Goal: Information Seeking & Learning: Check status

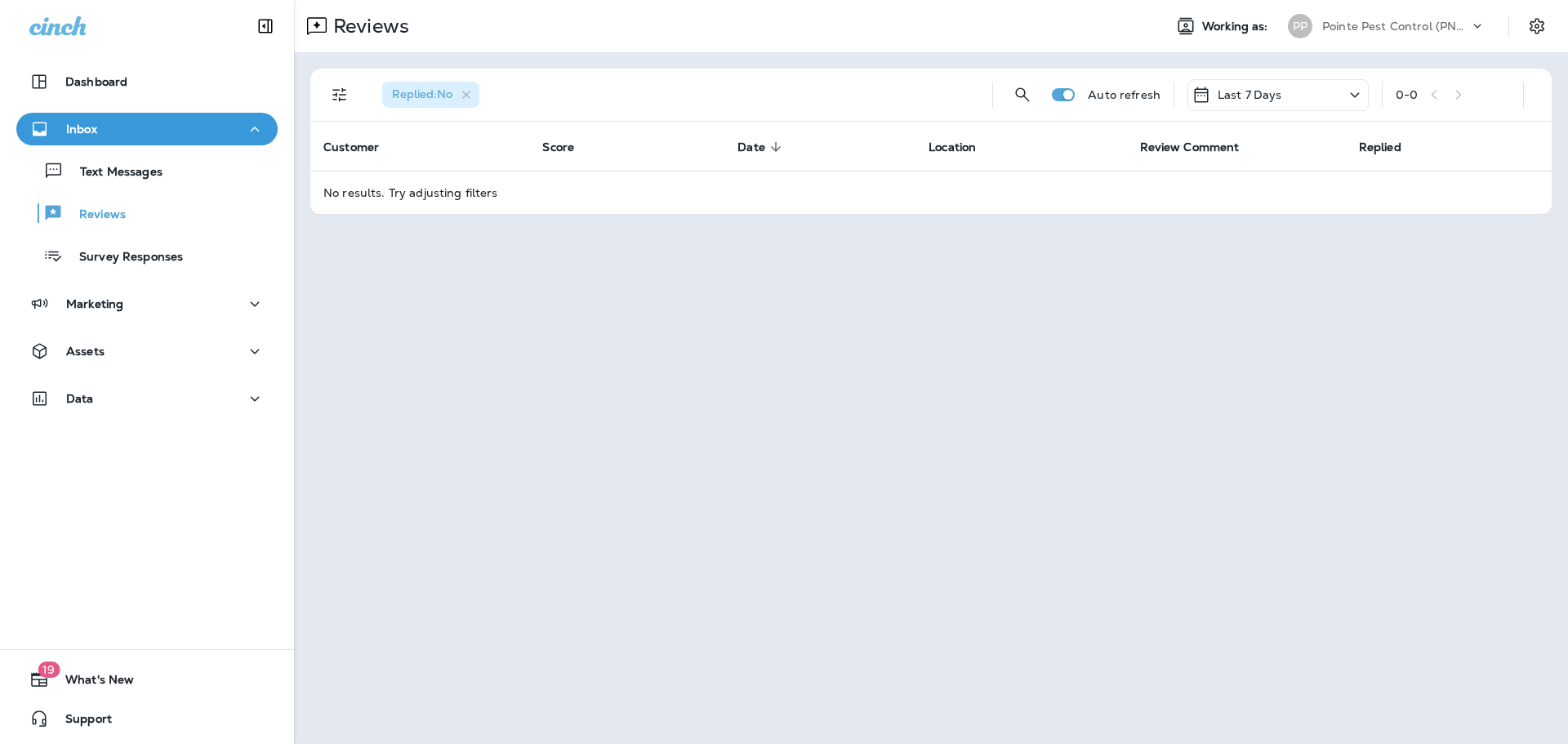
drag, startPoint x: 812, startPoint y: 11, endPoint x: 804, endPoint y: 0, distance: 13.6
click at [812, 11] on div "Reviews" at bounding box center [722, 26] width 856 height 33
click at [1528, 31] on icon "Settings" at bounding box center [1537, 26] width 19 height 19
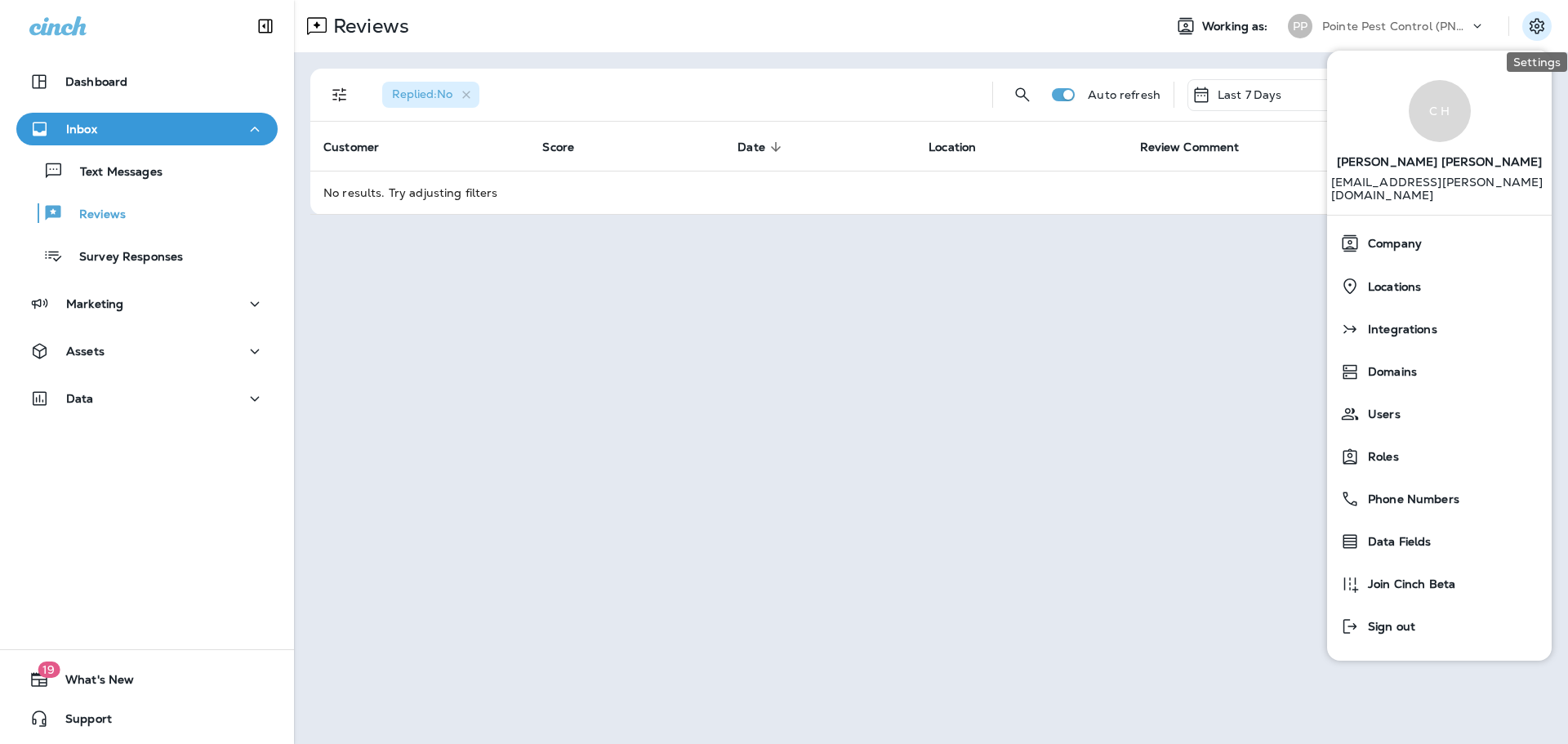
click at [1531, 30] on icon "Settings" at bounding box center [1537, 26] width 15 height 16
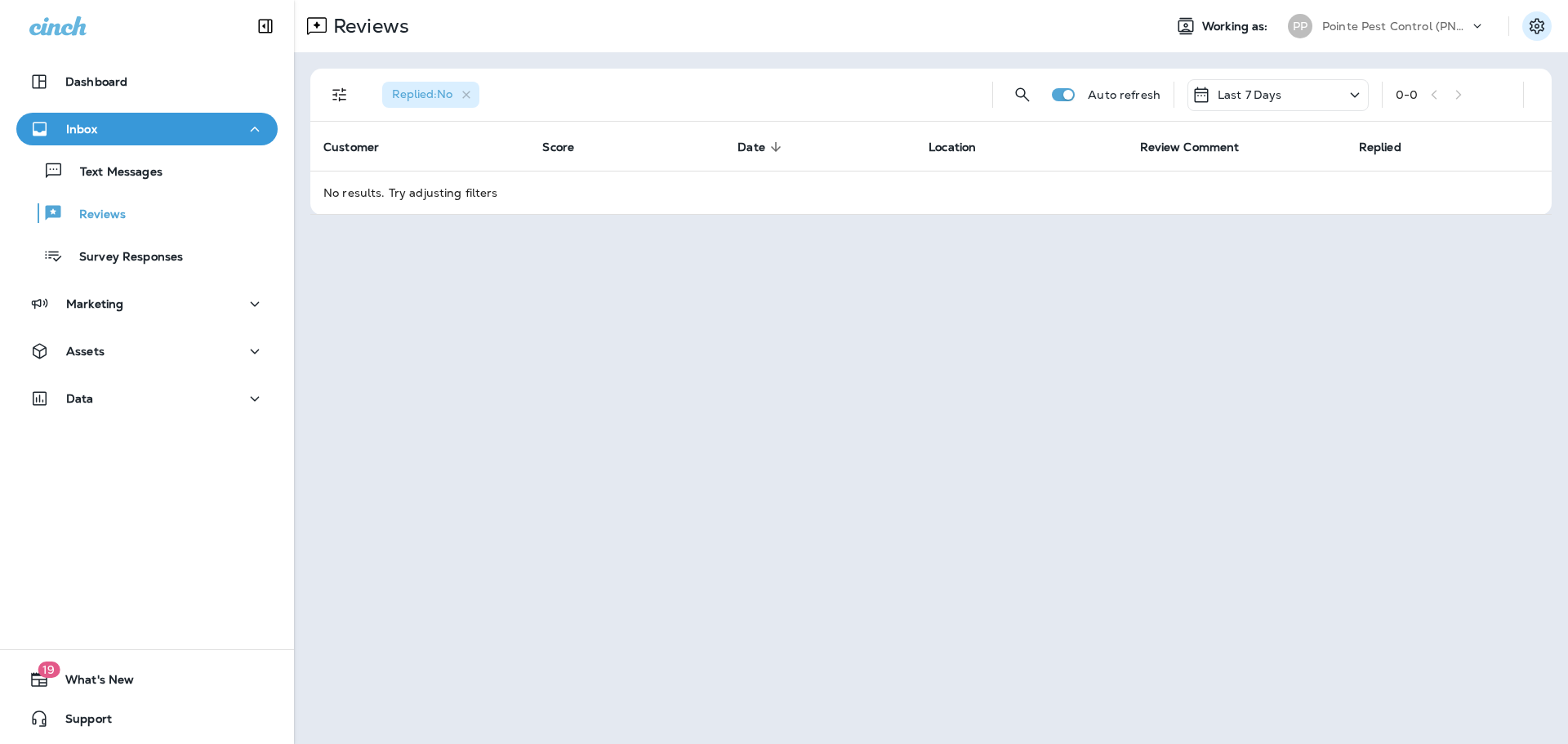
click at [1542, 28] on icon "Settings" at bounding box center [1537, 26] width 19 height 19
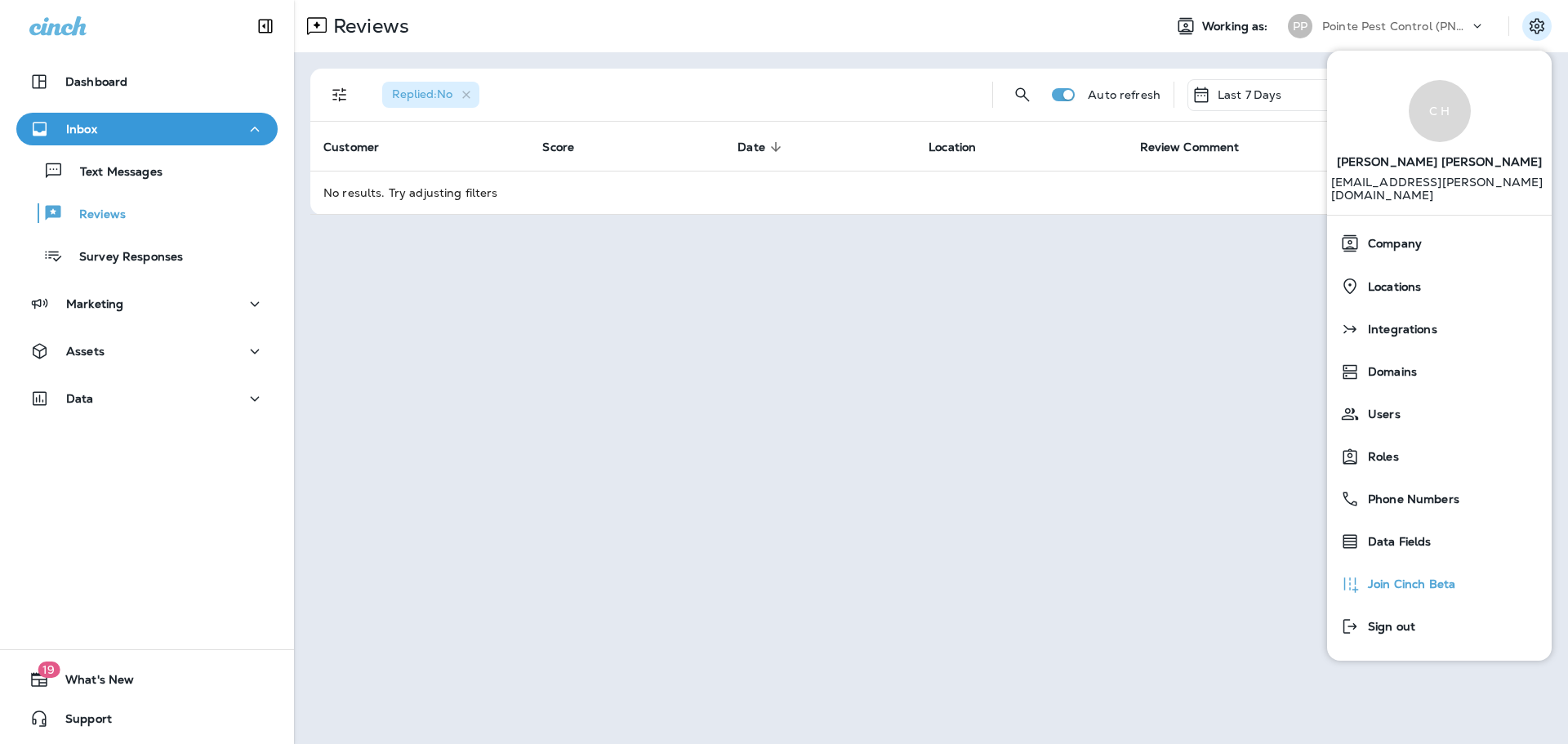
click at [1422, 577] on span "Join Cinch Beta" at bounding box center [1407, 584] width 95 height 14
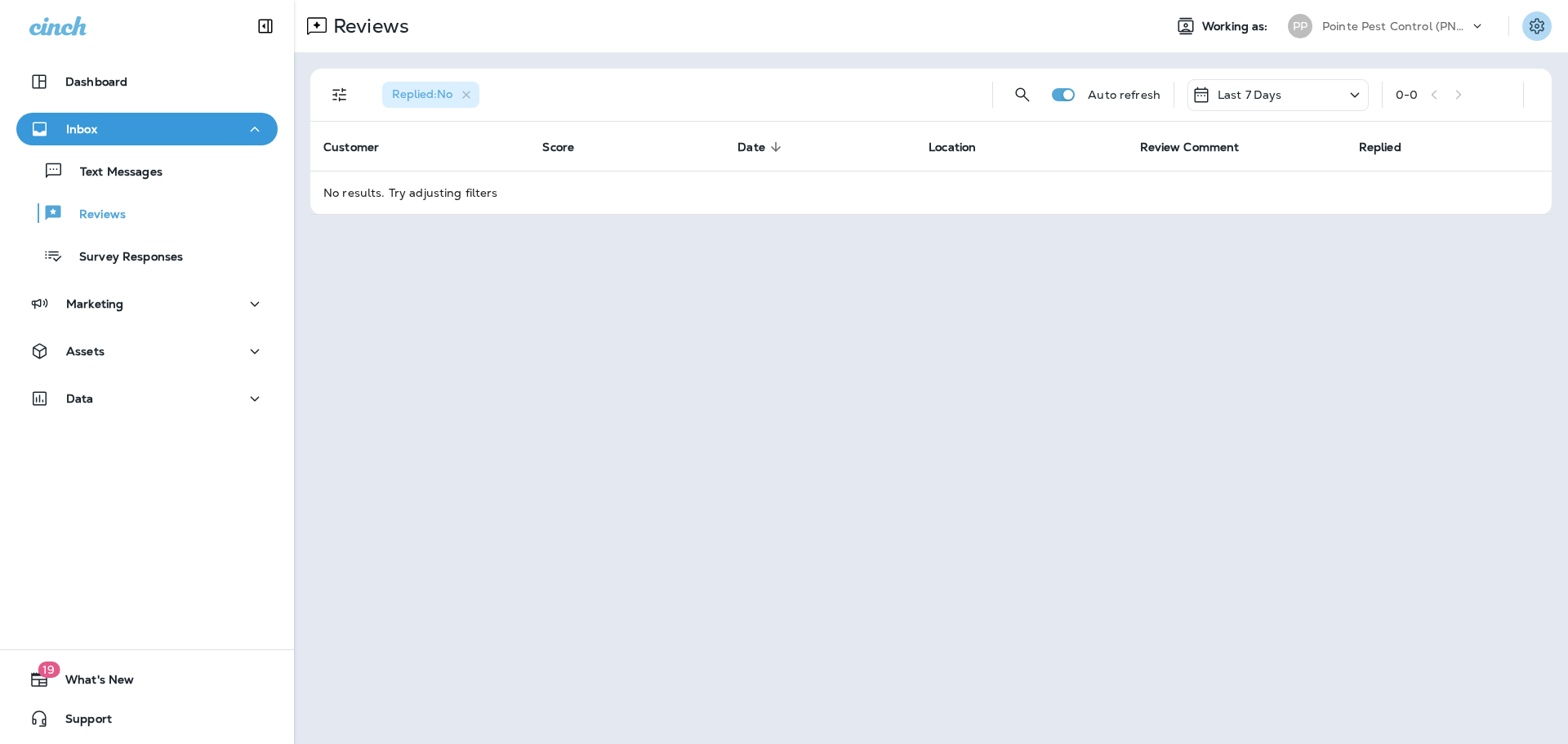
click at [1543, 23] on icon "Settings" at bounding box center [1537, 26] width 19 height 19
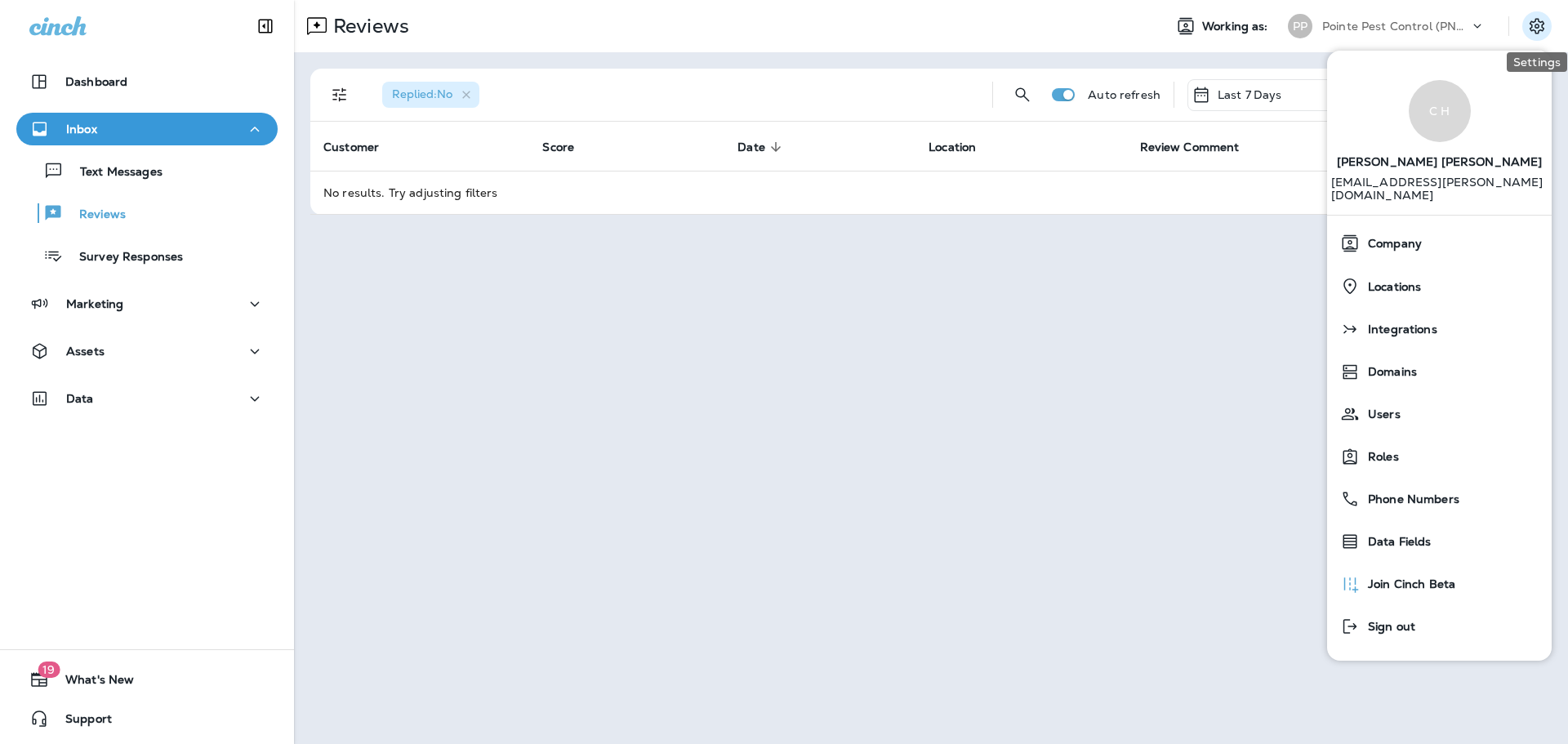
click at [1543, 23] on icon "Settings" at bounding box center [1537, 26] width 19 height 19
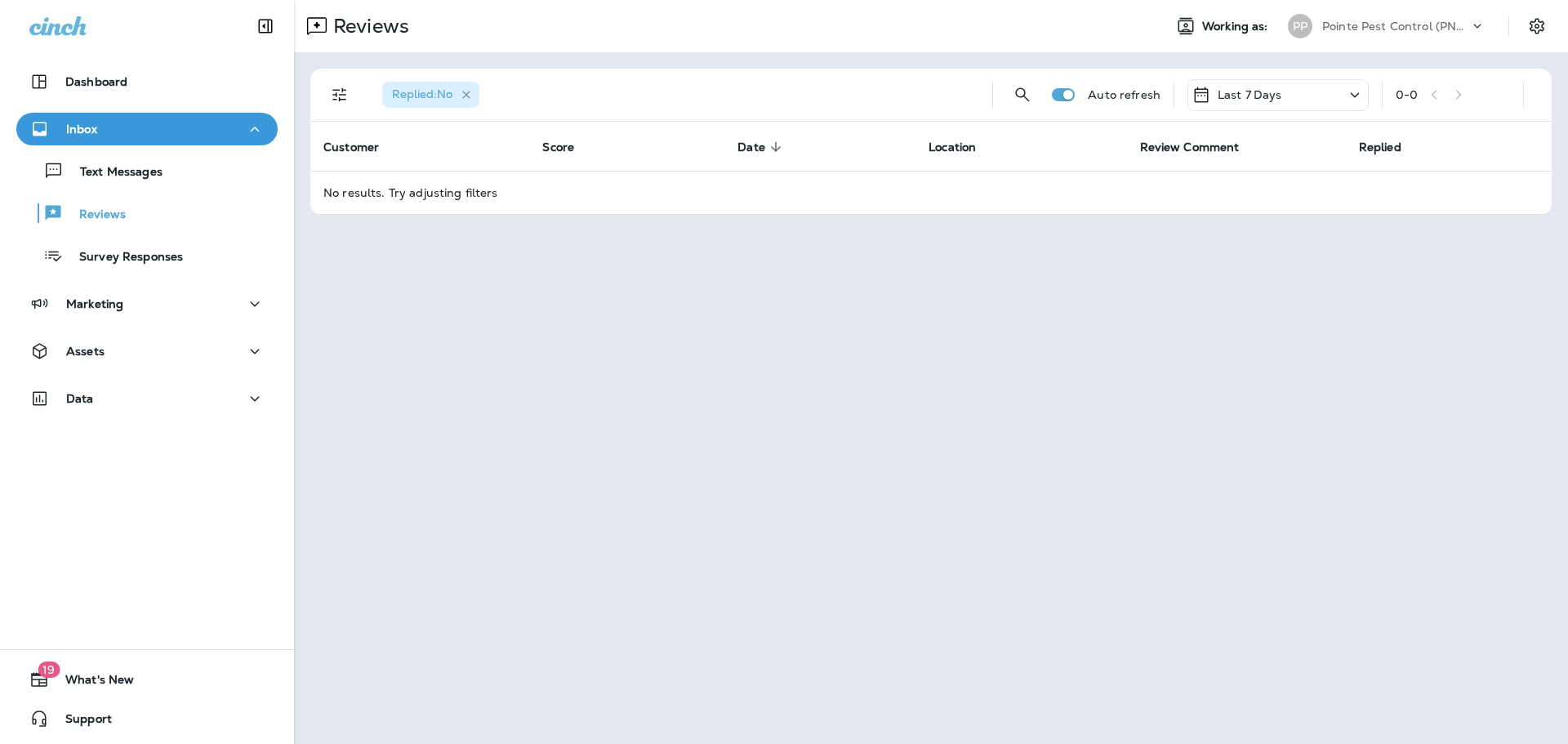
click at [469, 94] on icon "button" at bounding box center [466, 94] width 8 height 8
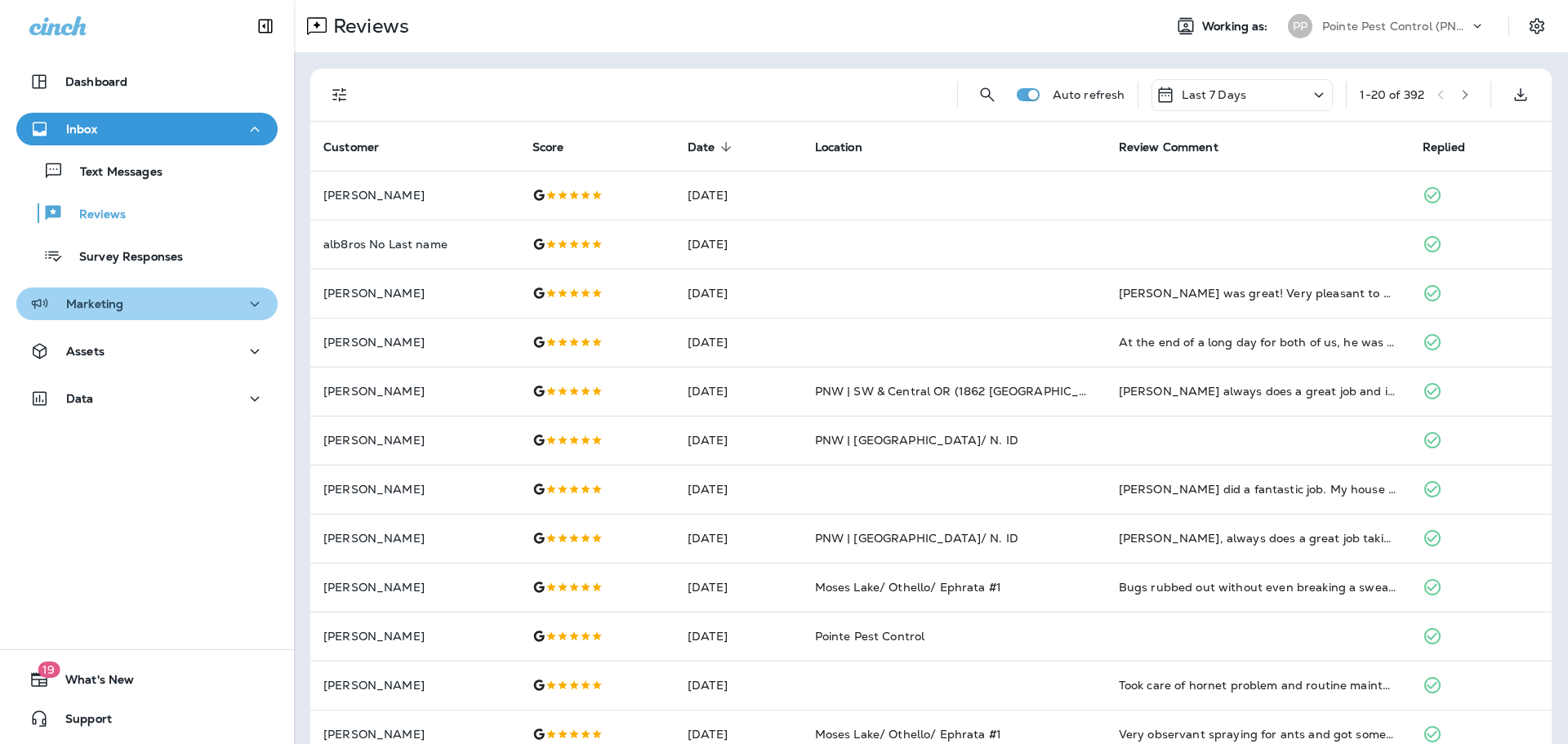
click at [253, 309] on icon "button" at bounding box center [255, 304] width 19 height 20
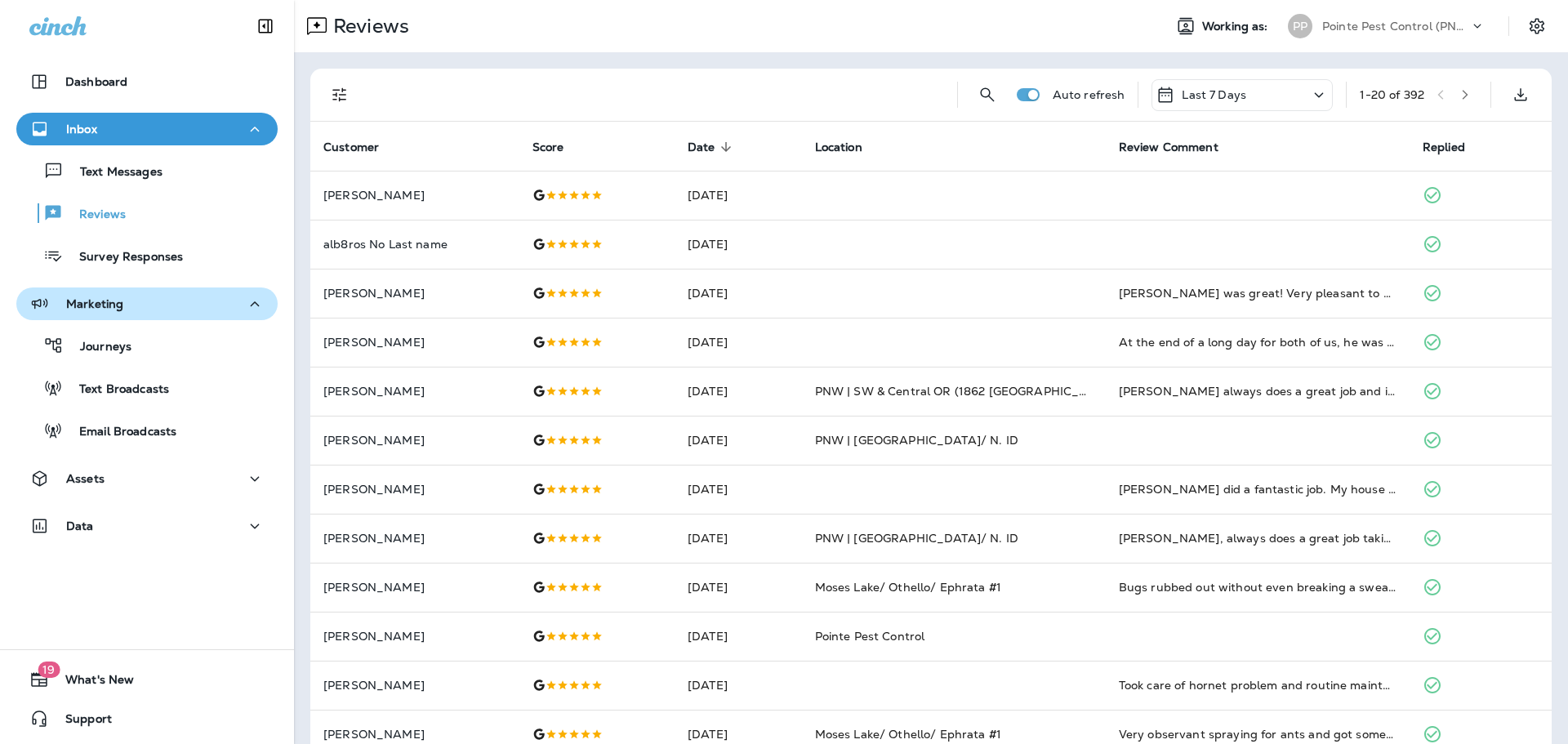
click at [253, 309] on icon "button" at bounding box center [255, 304] width 19 height 20
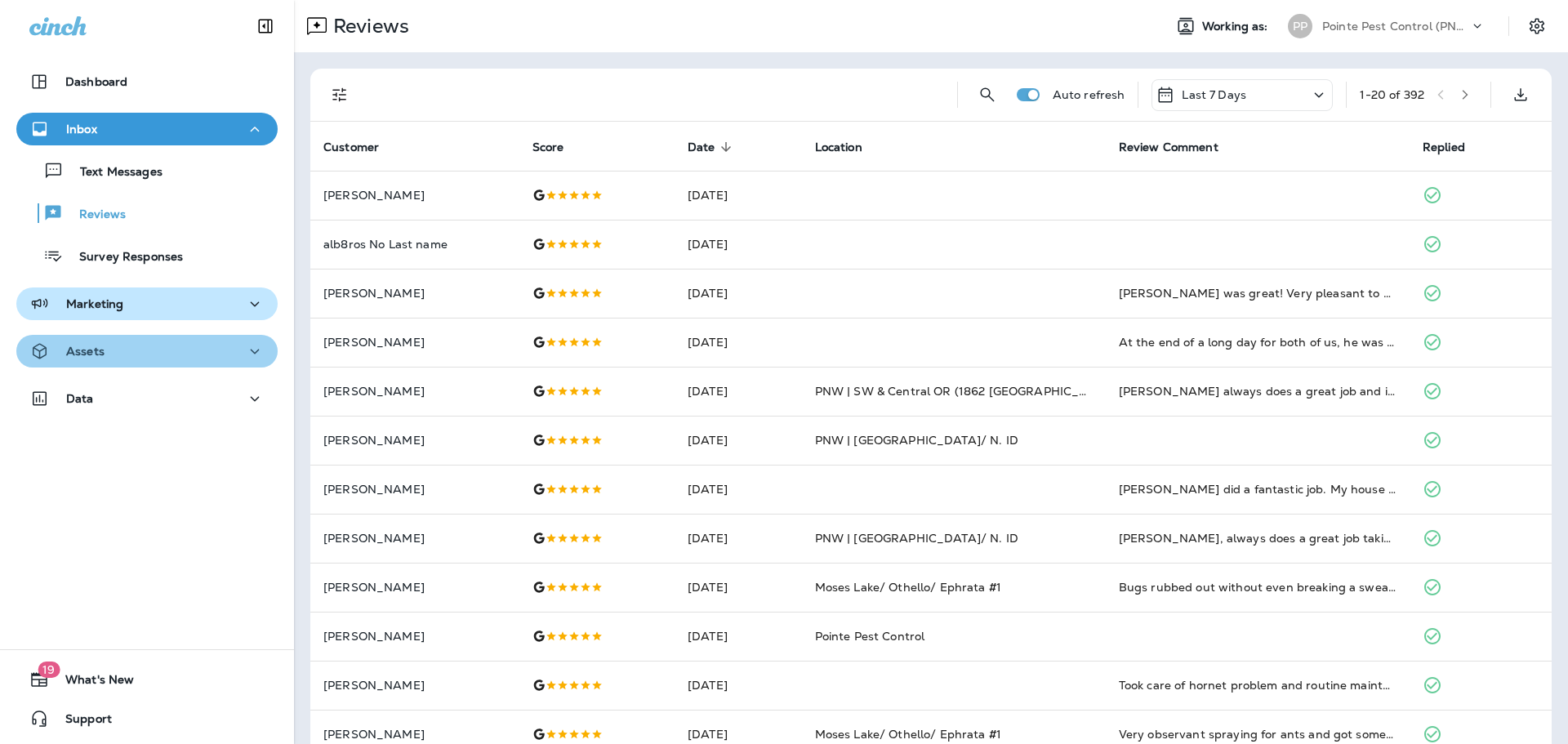
click at [239, 358] on div "Assets" at bounding box center [147, 351] width 235 height 20
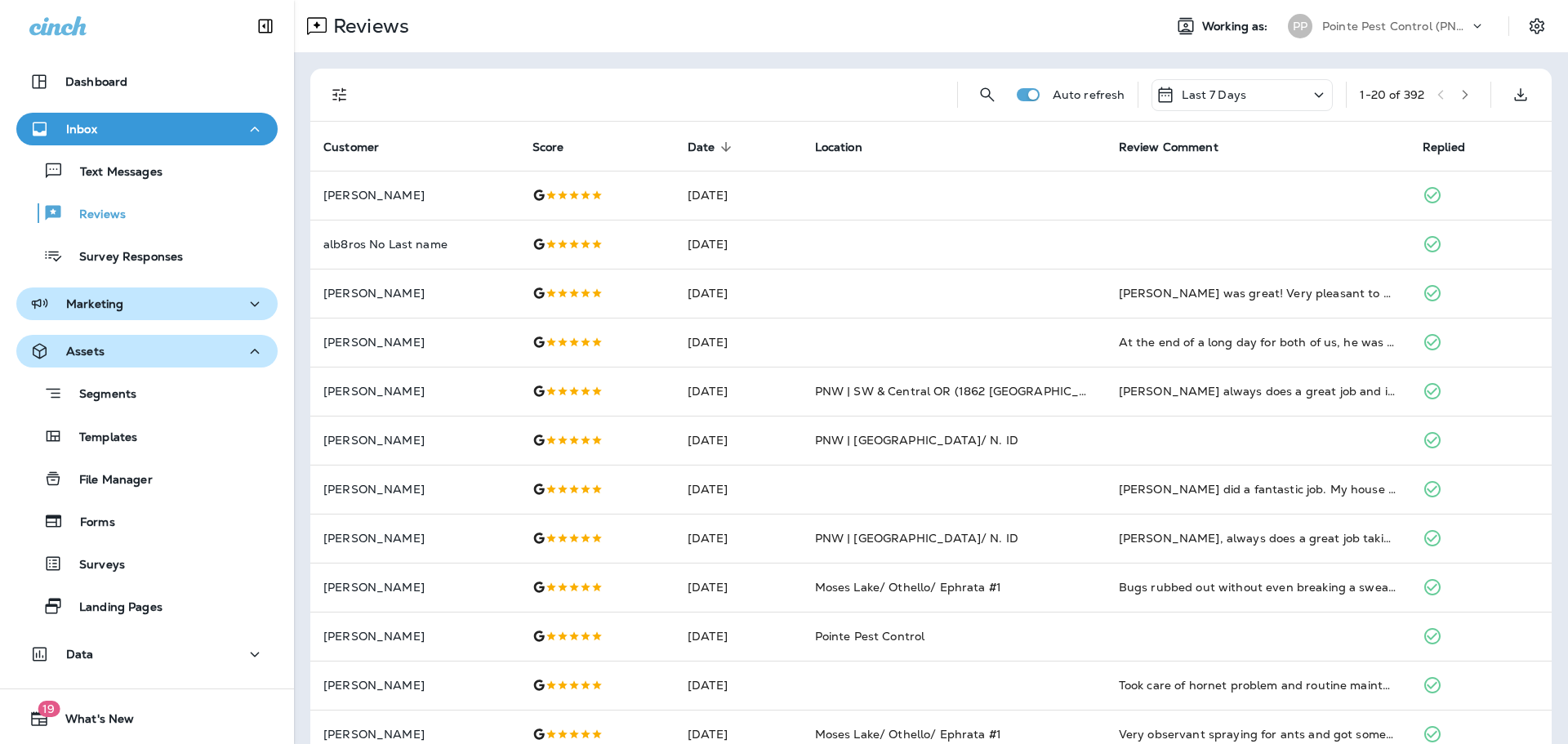
click at [239, 358] on div "Assets" at bounding box center [147, 351] width 235 height 20
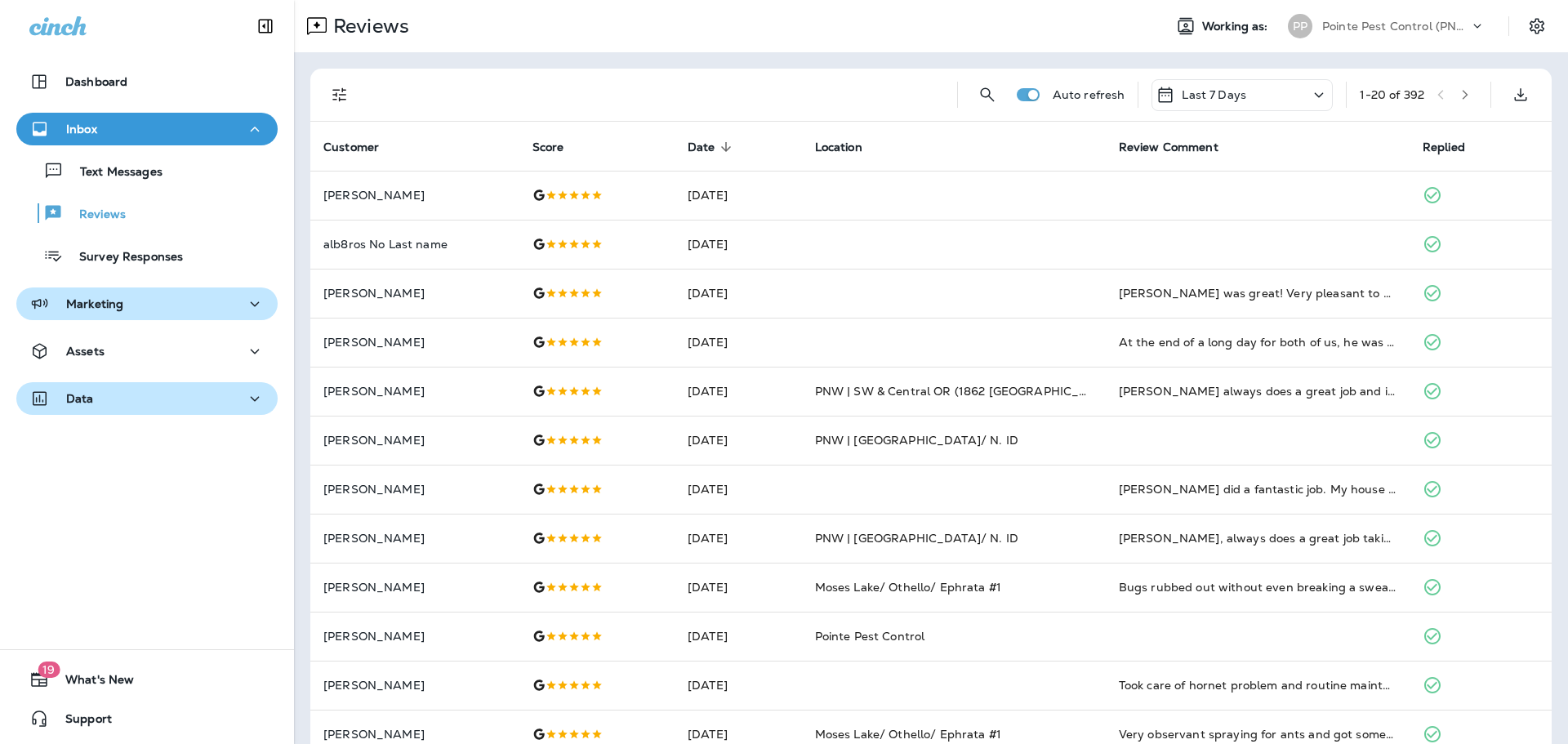
click at [217, 382] on button "Data" at bounding box center [147, 398] width 261 height 33
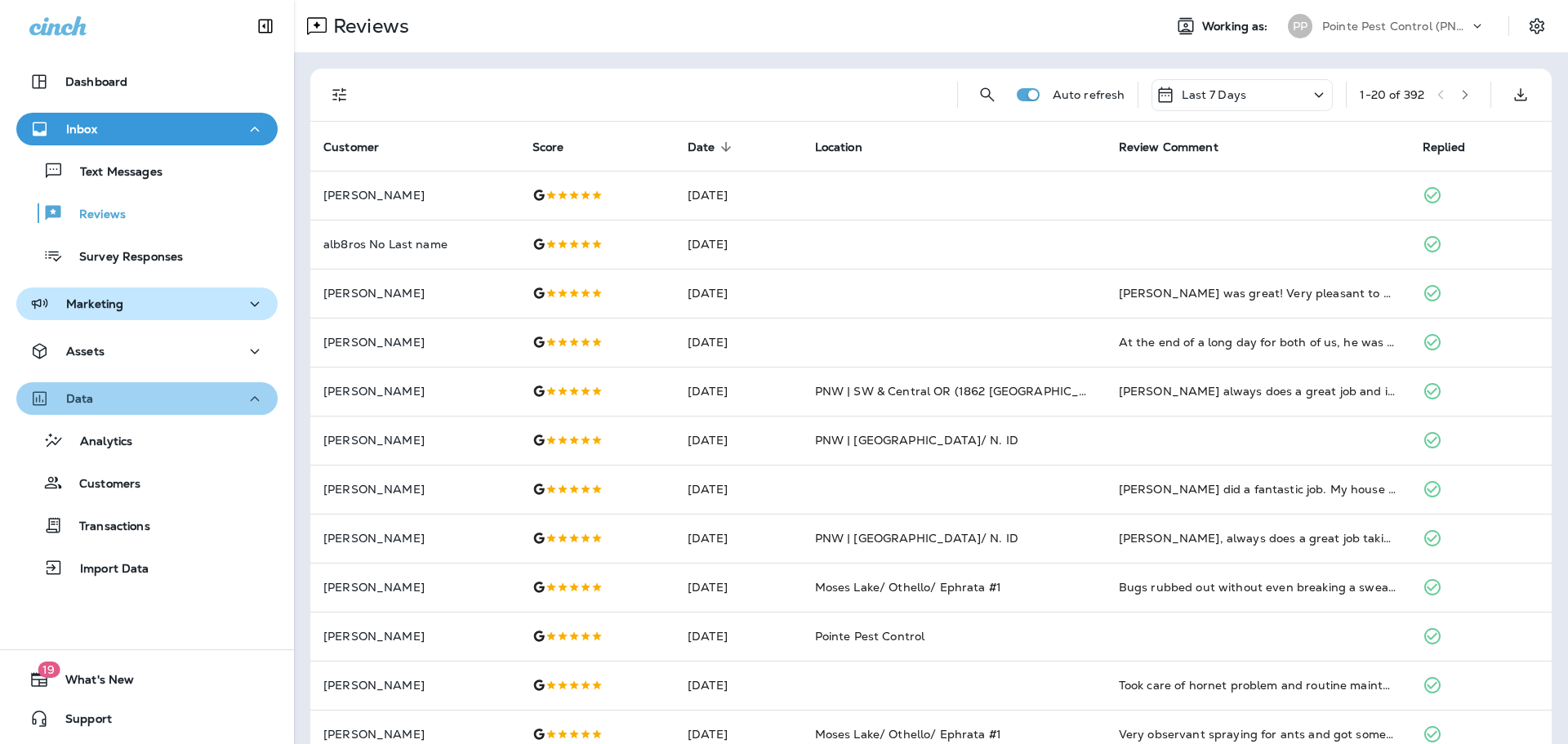
click at [217, 382] on button "Data" at bounding box center [147, 398] width 261 height 33
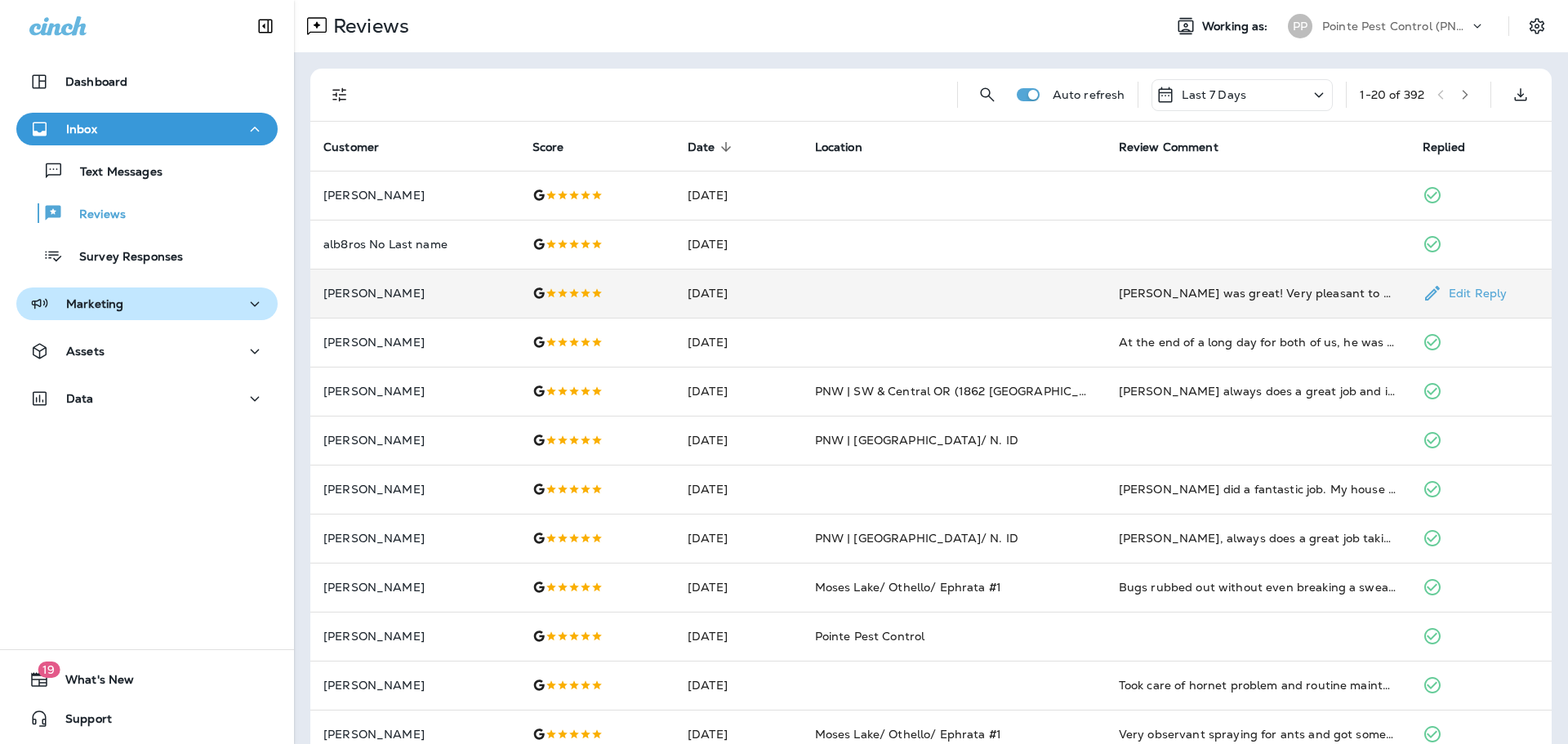
click at [557, 285] on td at bounding box center [597, 293] width 155 height 49
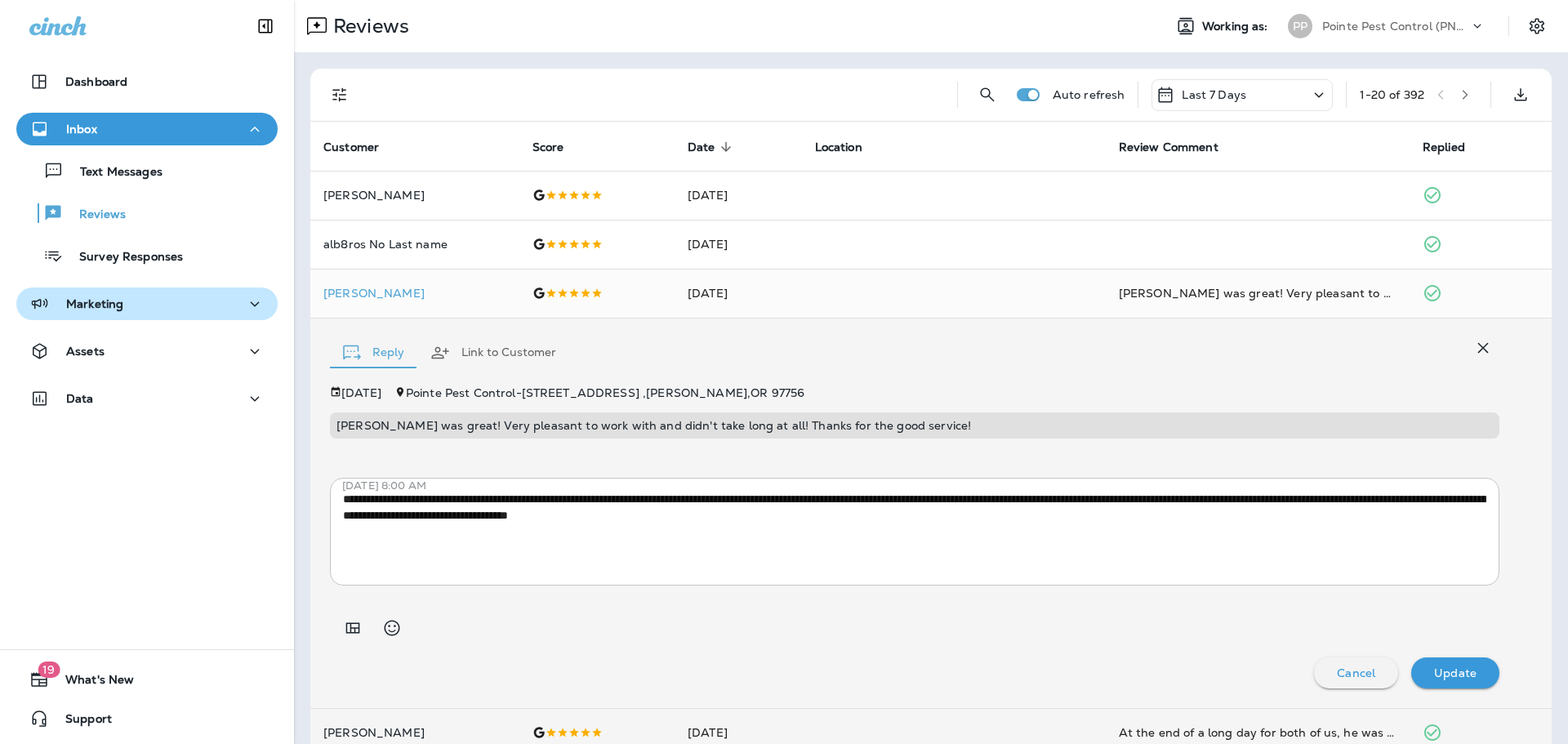
click at [1484, 350] on icon "button" at bounding box center [1483, 348] width 19 height 19
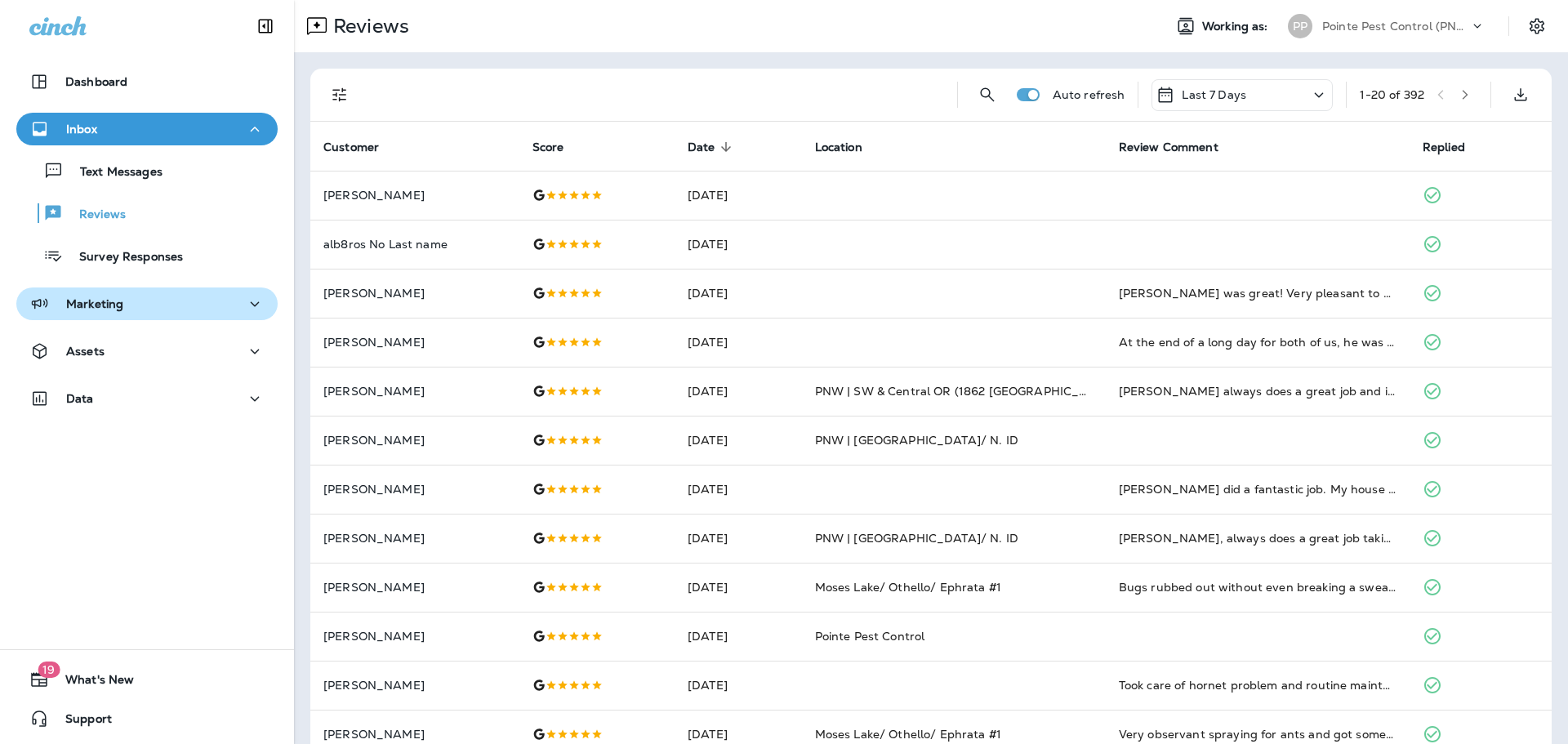
click at [147, 300] on div "Marketing" at bounding box center [147, 304] width 235 height 20
click at [108, 368] on div "Assets" at bounding box center [147, 355] width 294 height 41
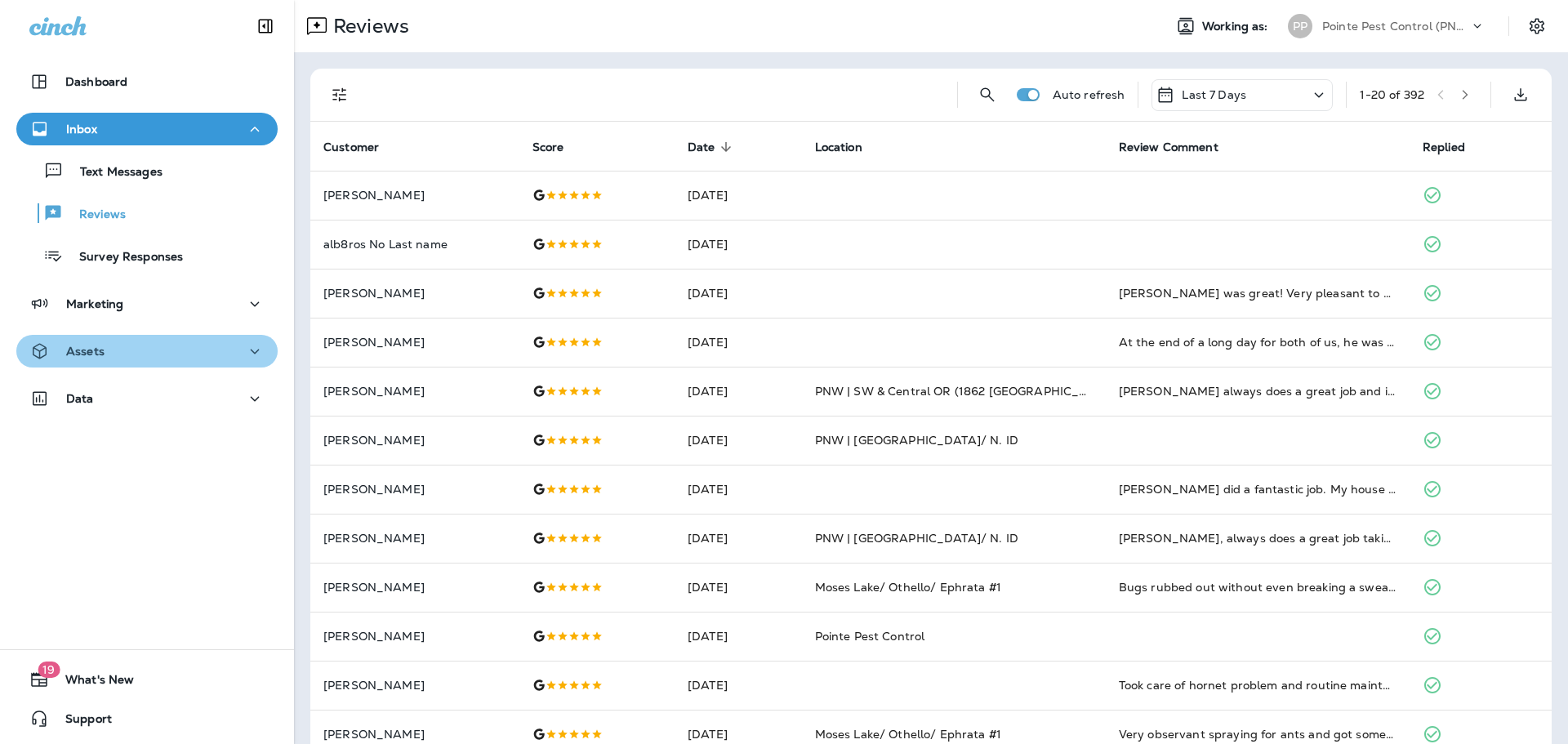
click at [117, 358] on div "Assets" at bounding box center [147, 351] width 235 height 20
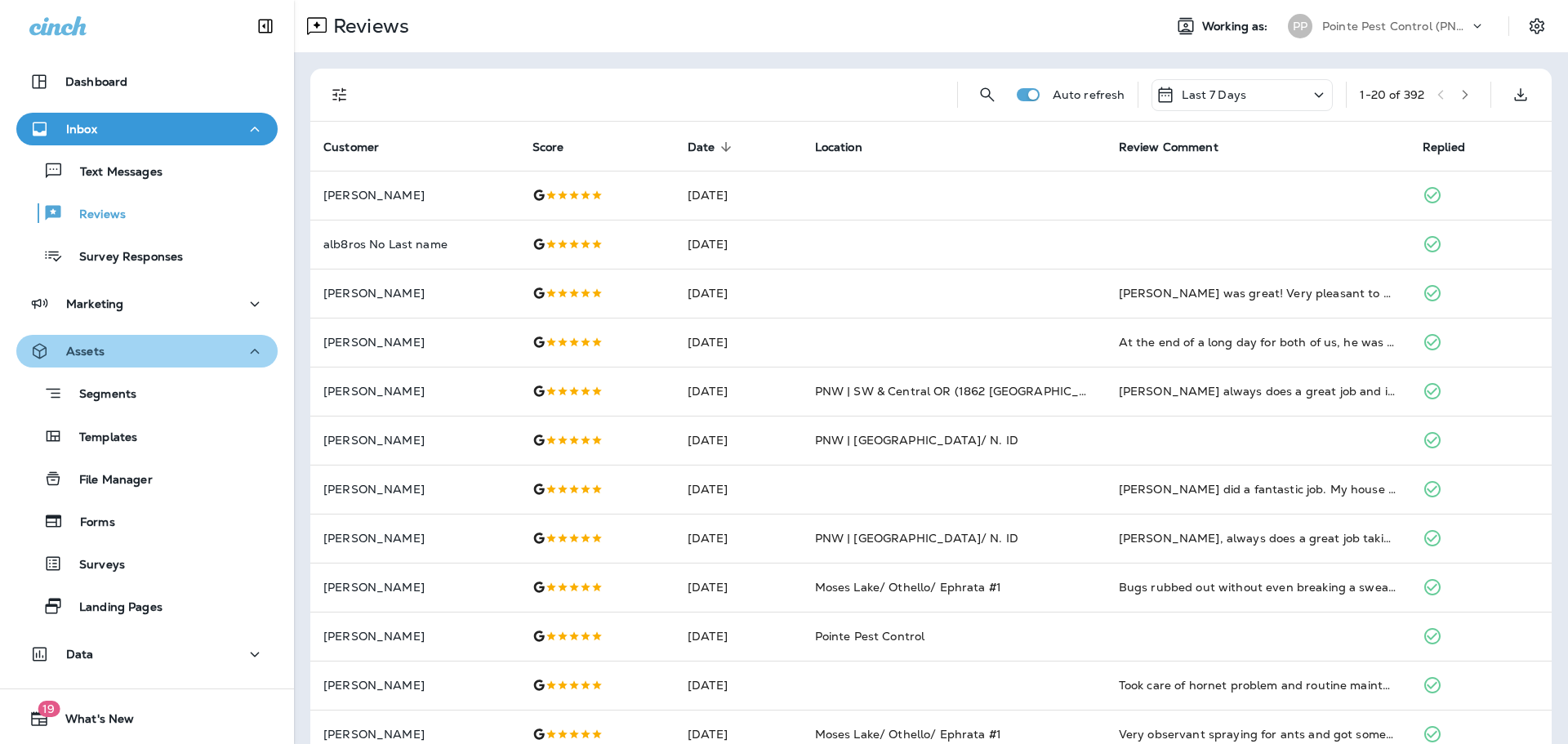
click at [117, 358] on div "Assets" at bounding box center [147, 351] width 235 height 20
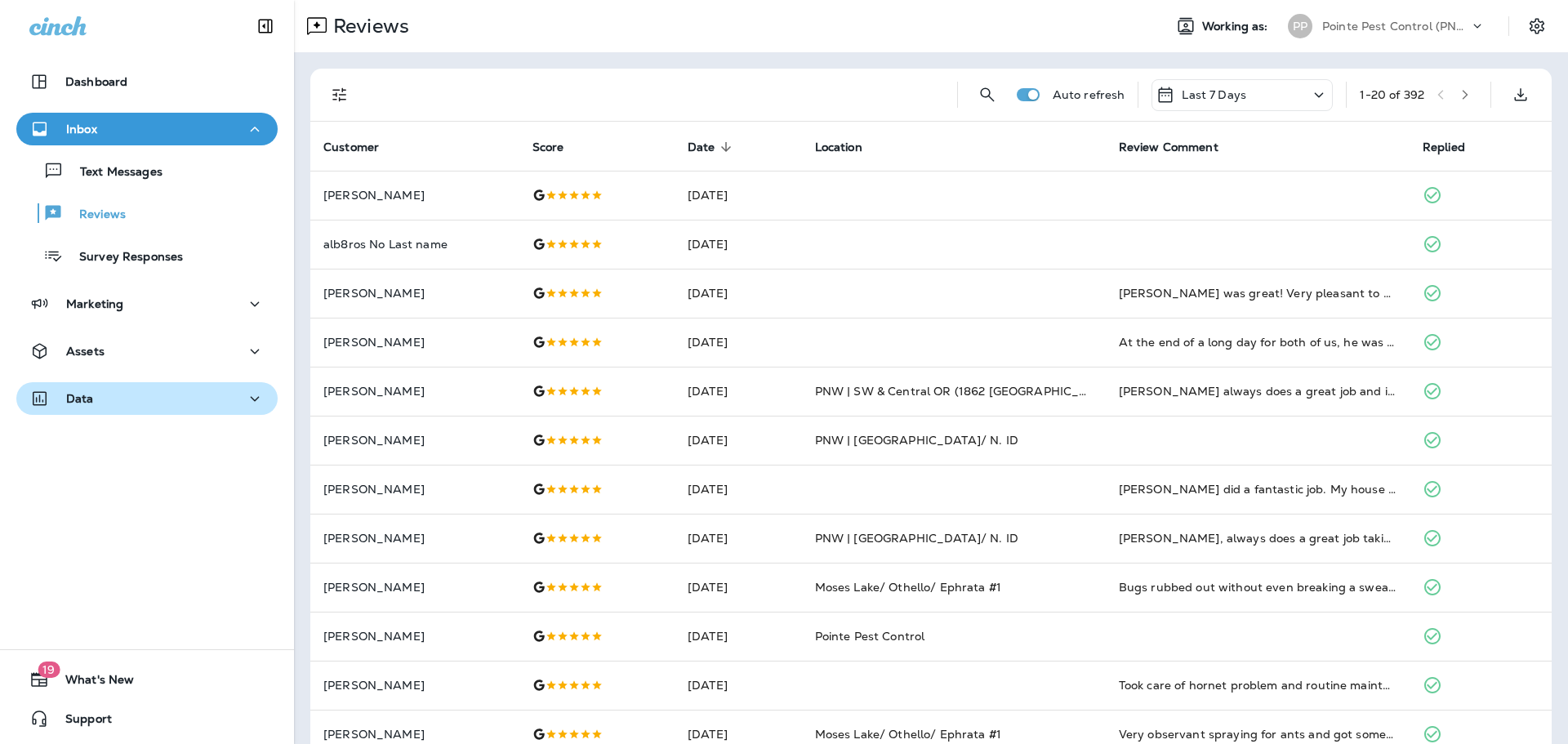
click at [113, 396] on div "Data" at bounding box center [147, 398] width 235 height 20
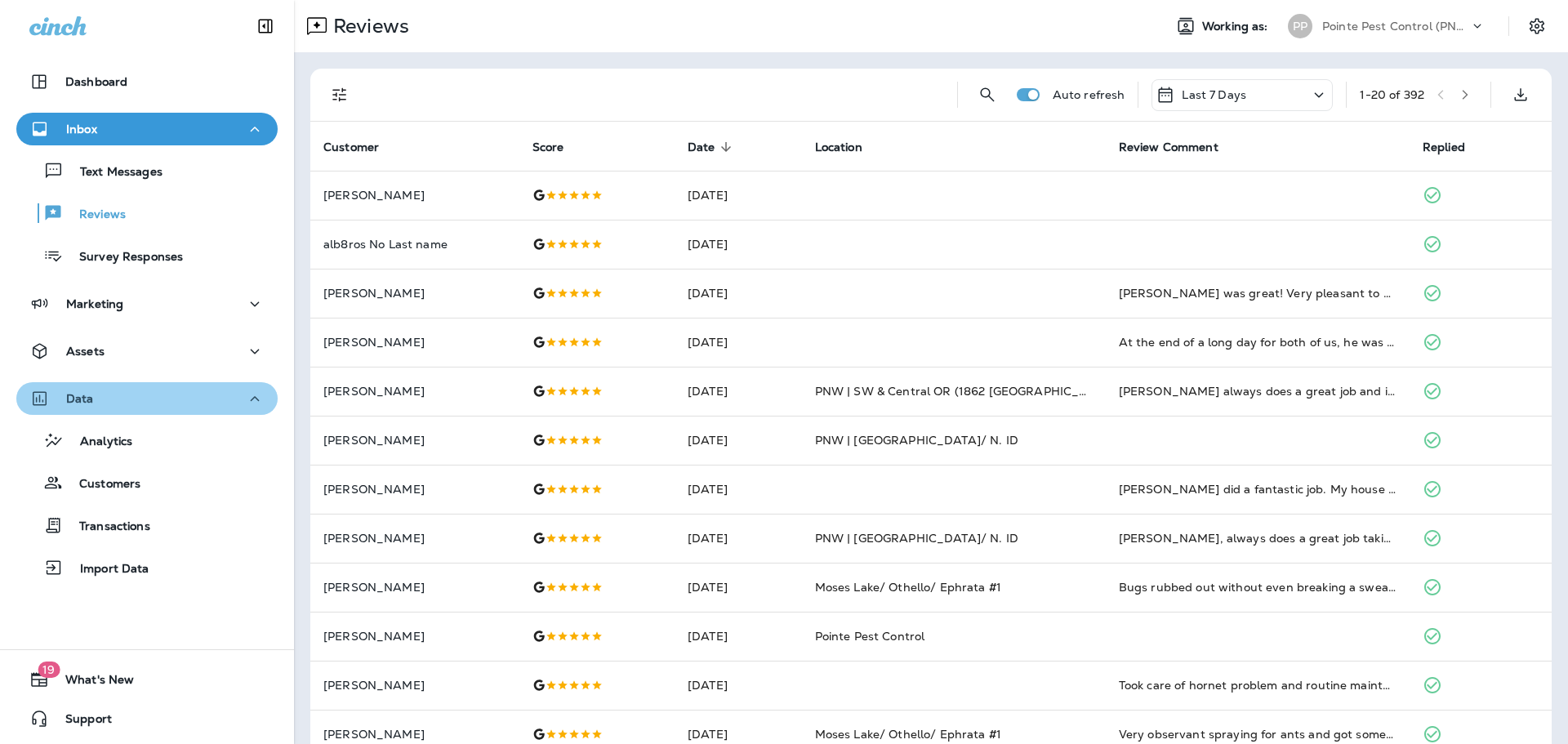
click at [113, 396] on div "Data" at bounding box center [147, 398] width 235 height 20
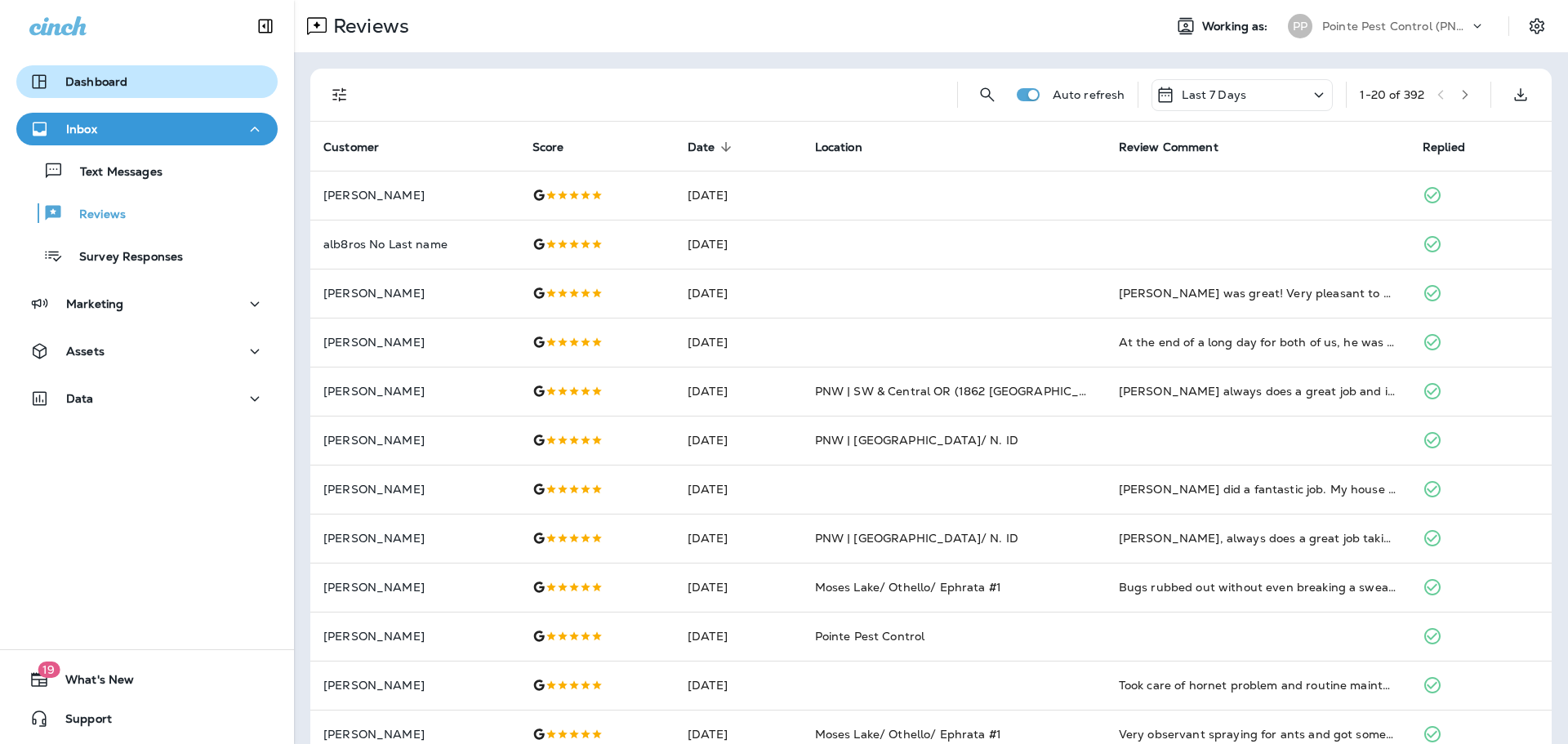
click at [131, 78] on div "Dashboard" at bounding box center [147, 81] width 235 height 19
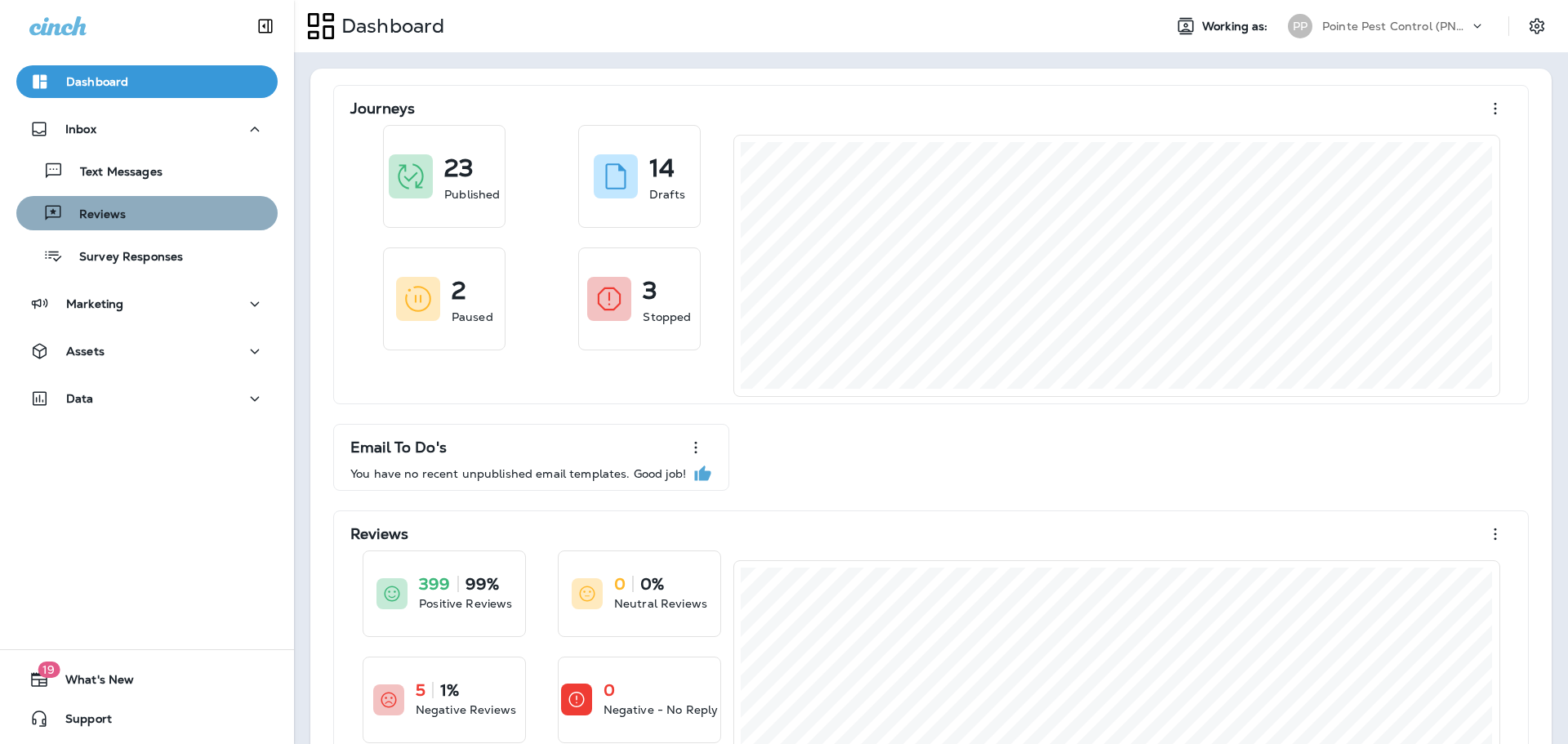
click at [124, 224] on div "Reviews" at bounding box center [74, 214] width 103 height 25
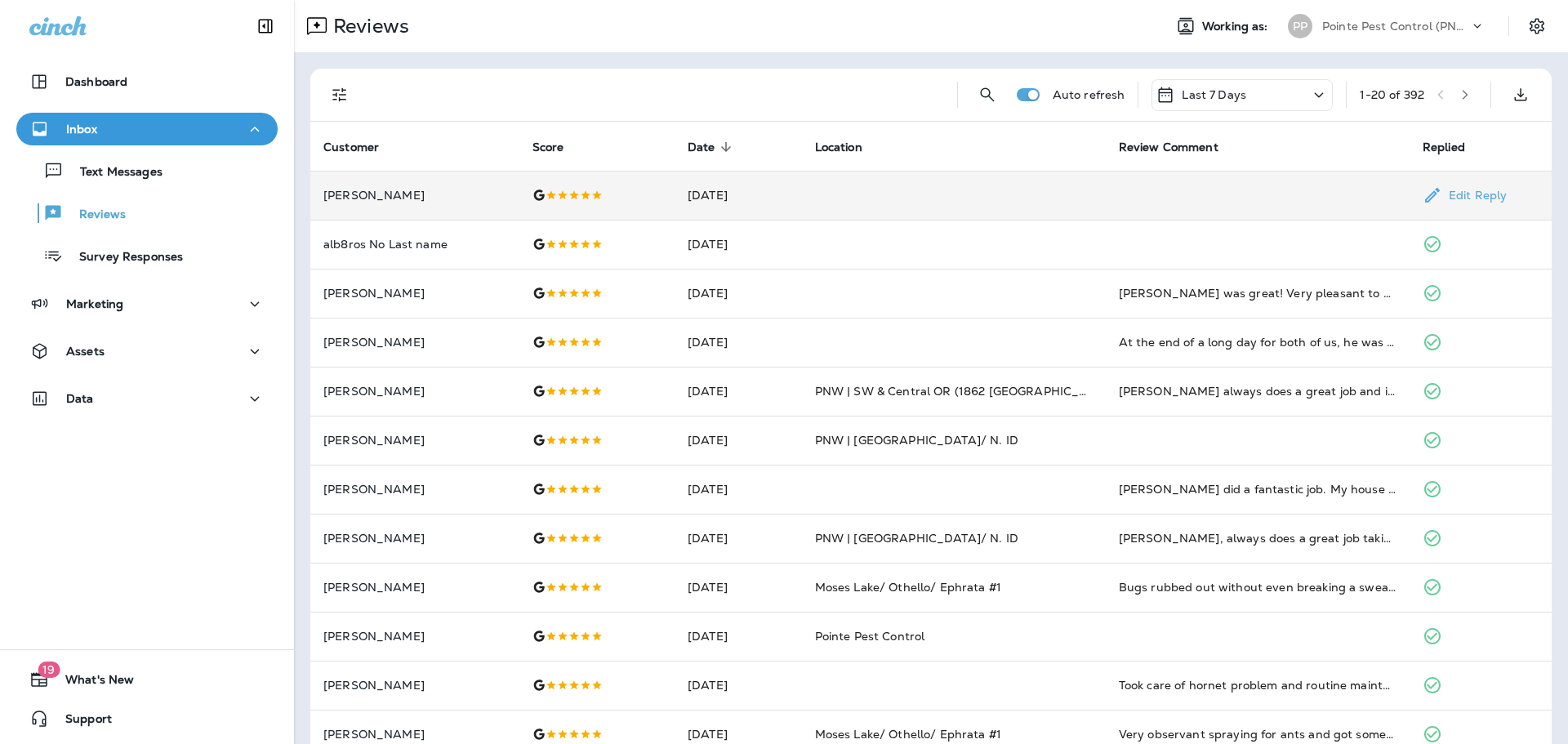
click at [605, 189] on div at bounding box center [597, 195] width 129 height 13
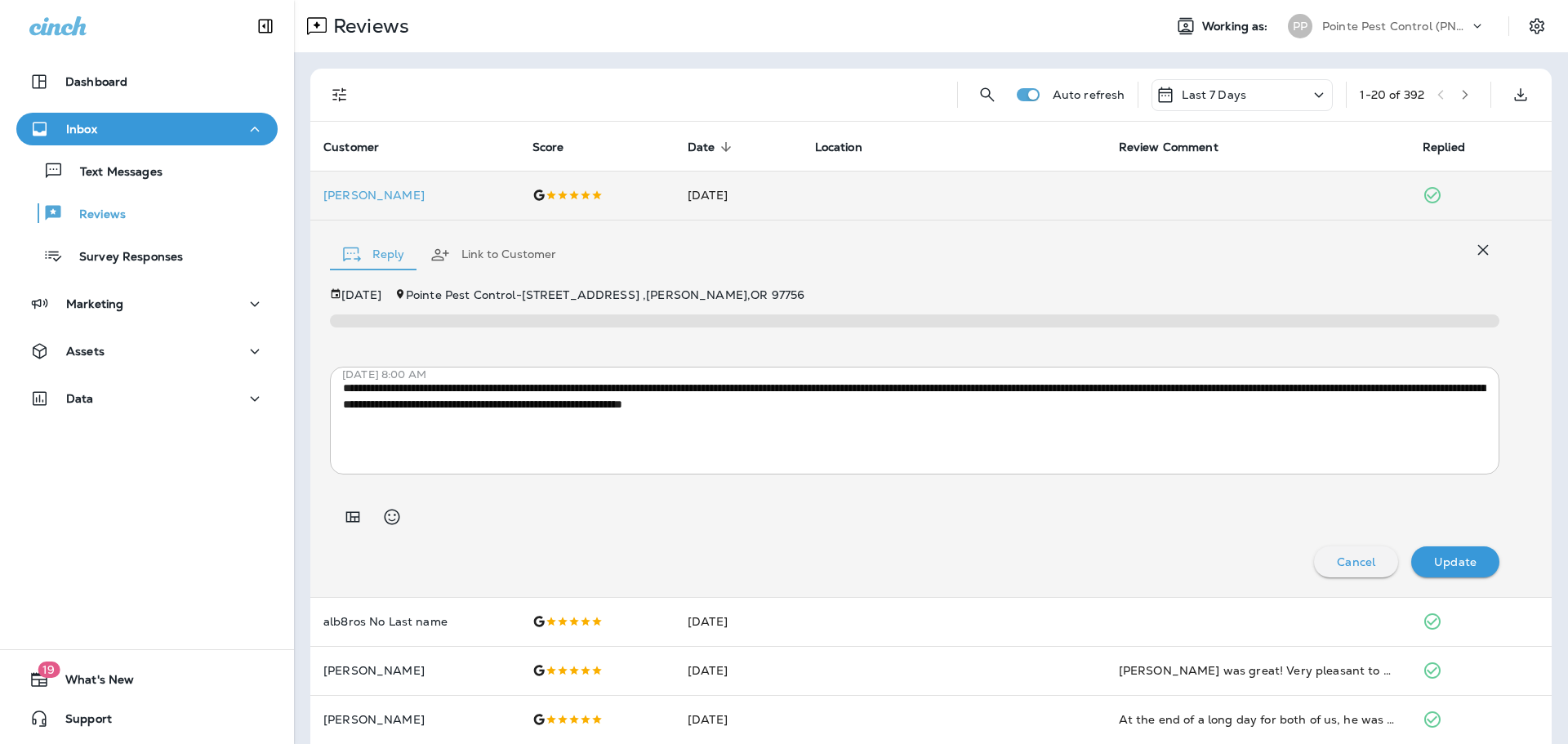
click at [1486, 248] on icon "button" at bounding box center [1483, 250] width 19 height 19
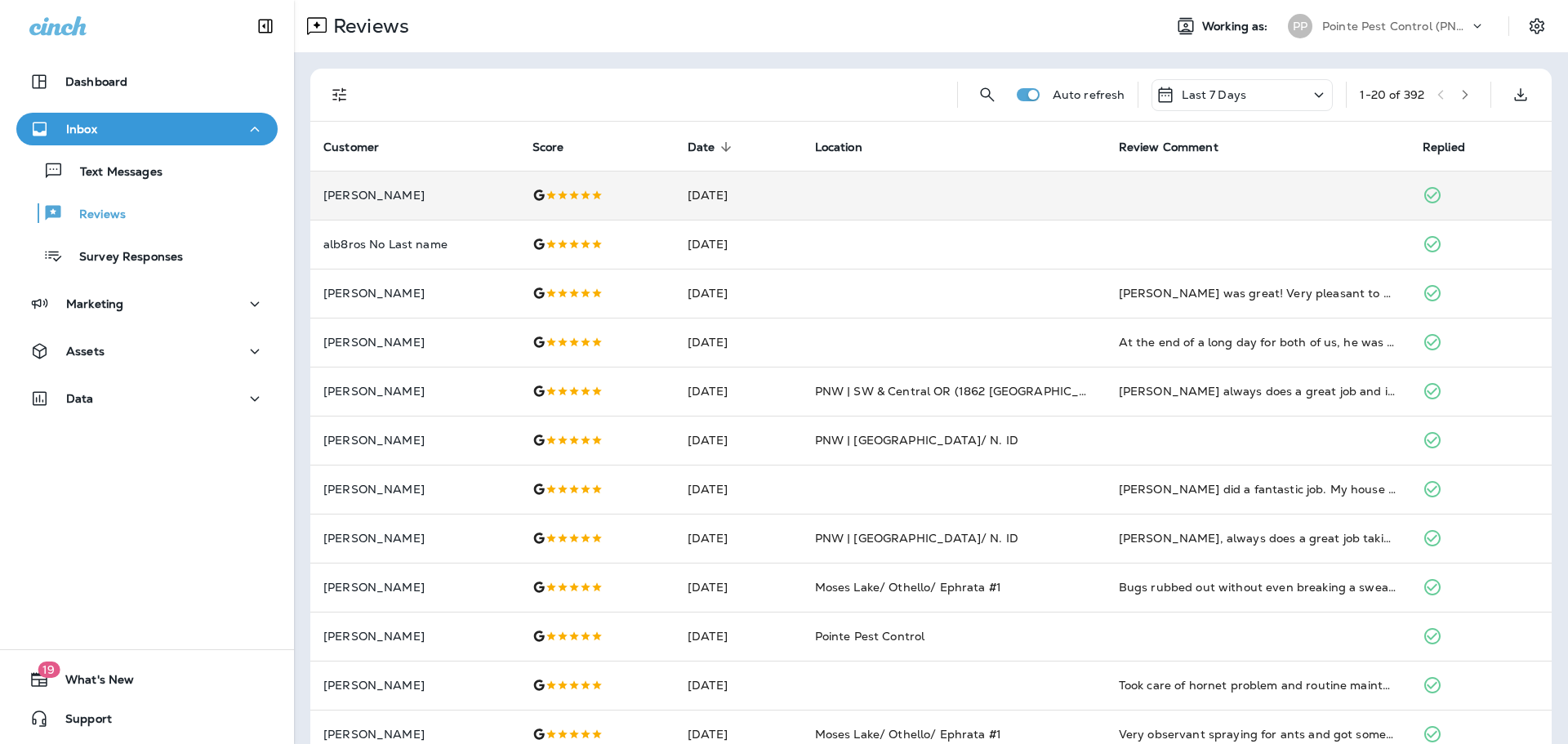
click at [1453, 17] on div "Pointe Pest Control (PNW)" at bounding box center [1396, 26] width 147 height 25
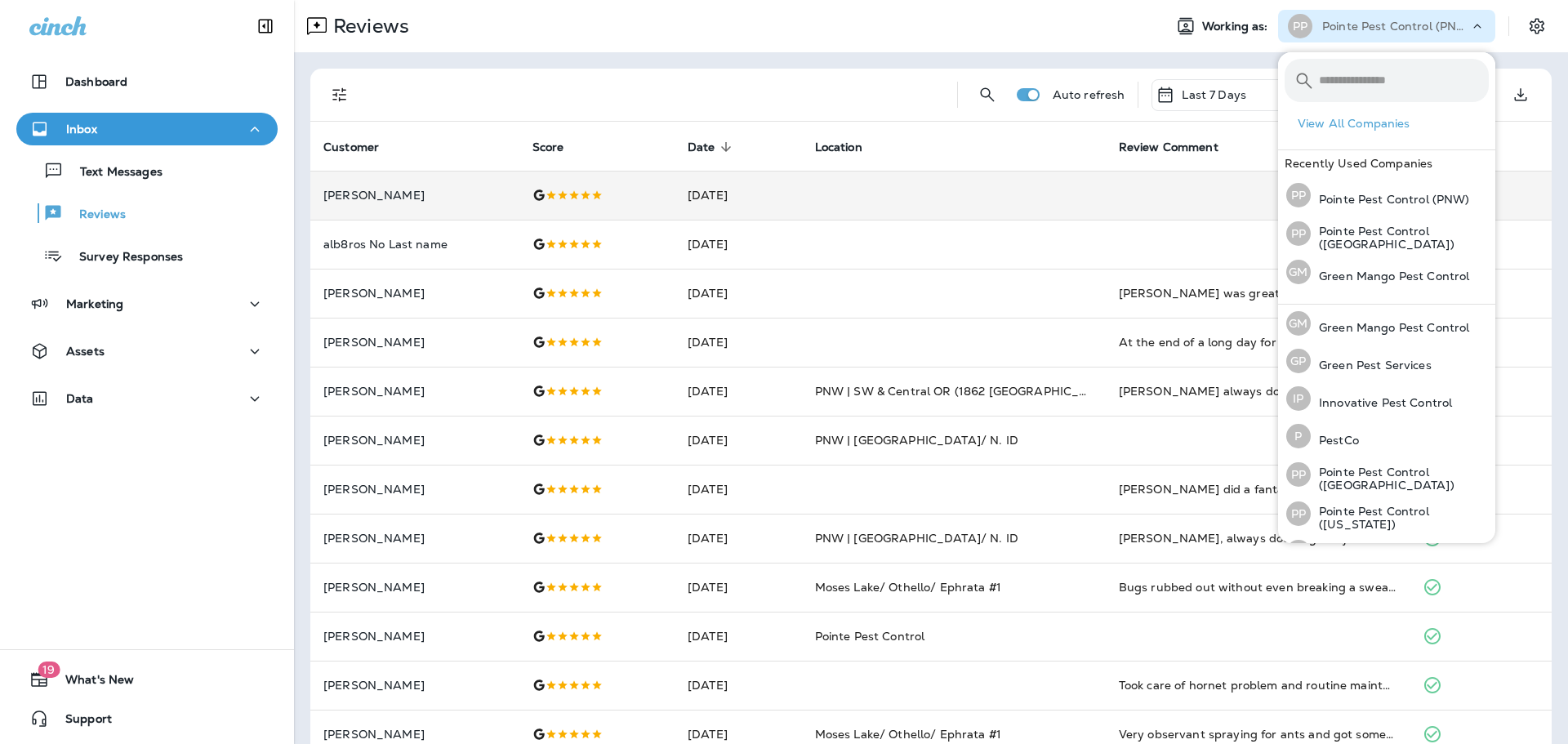
click at [1453, 17] on div "Pointe Pest Control (PNW)" at bounding box center [1396, 26] width 147 height 25
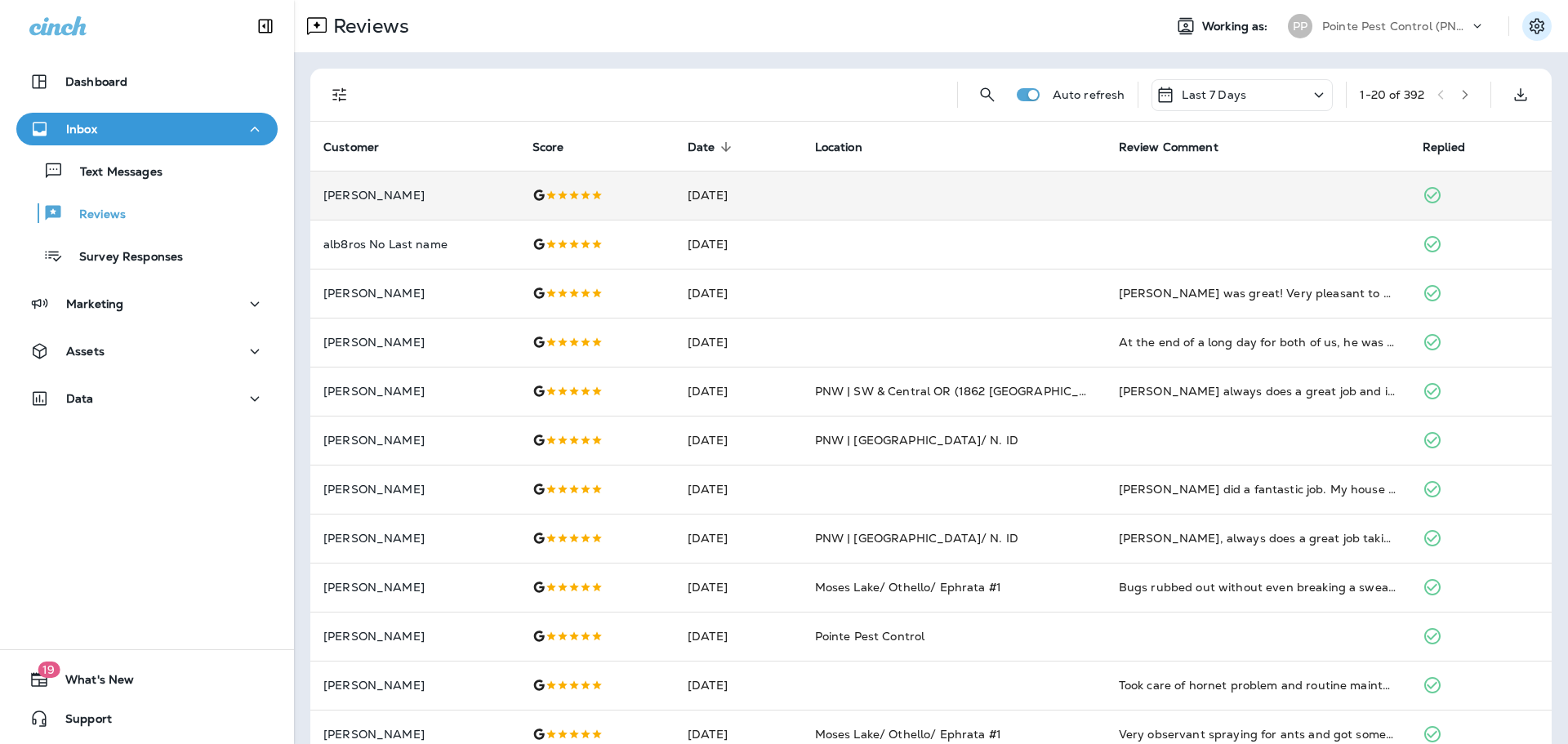
click at [1547, 20] on button "Settings" at bounding box center [1536, 26] width 29 height 29
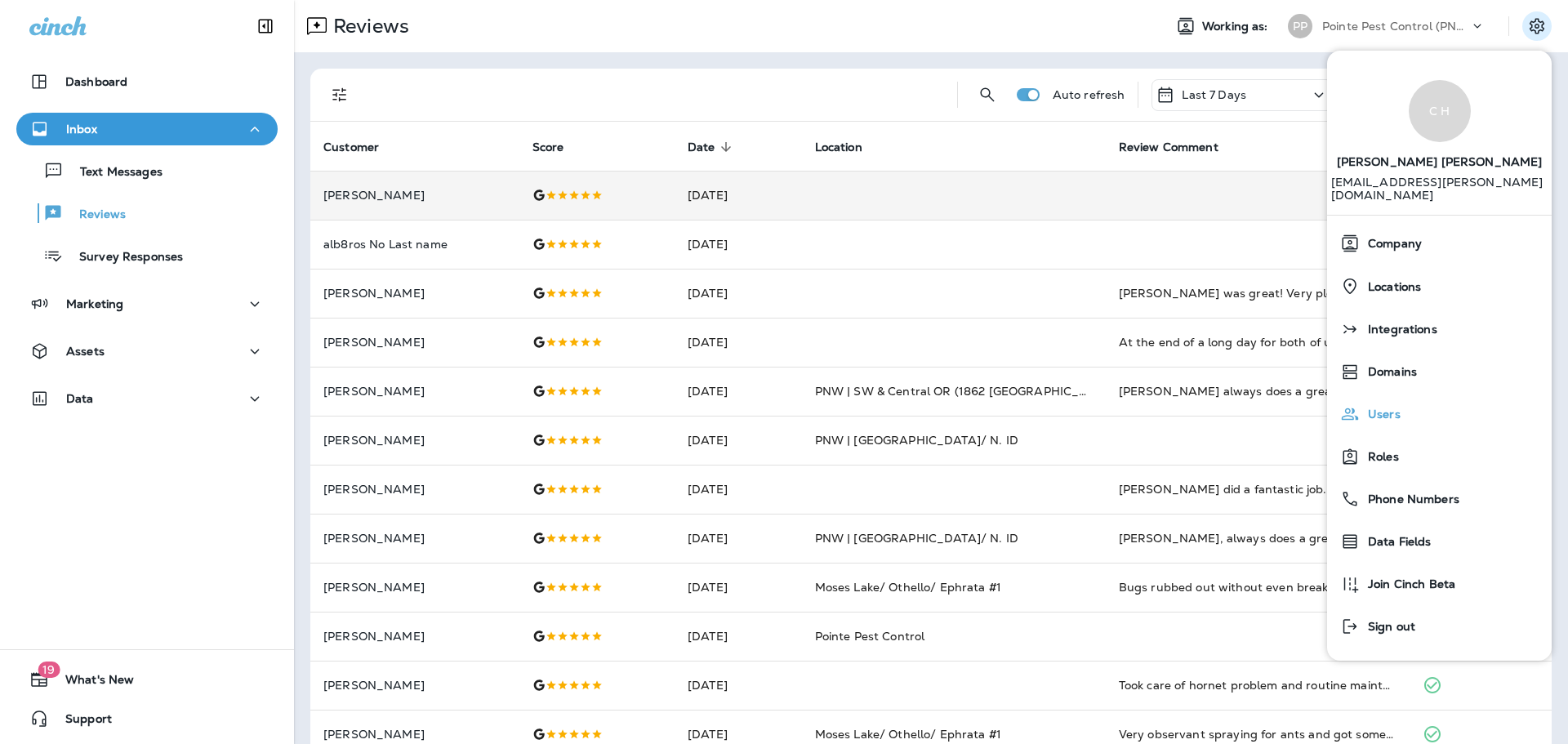
click at [1384, 408] on span "Users" at bounding box center [1380, 415] width 41 height 14
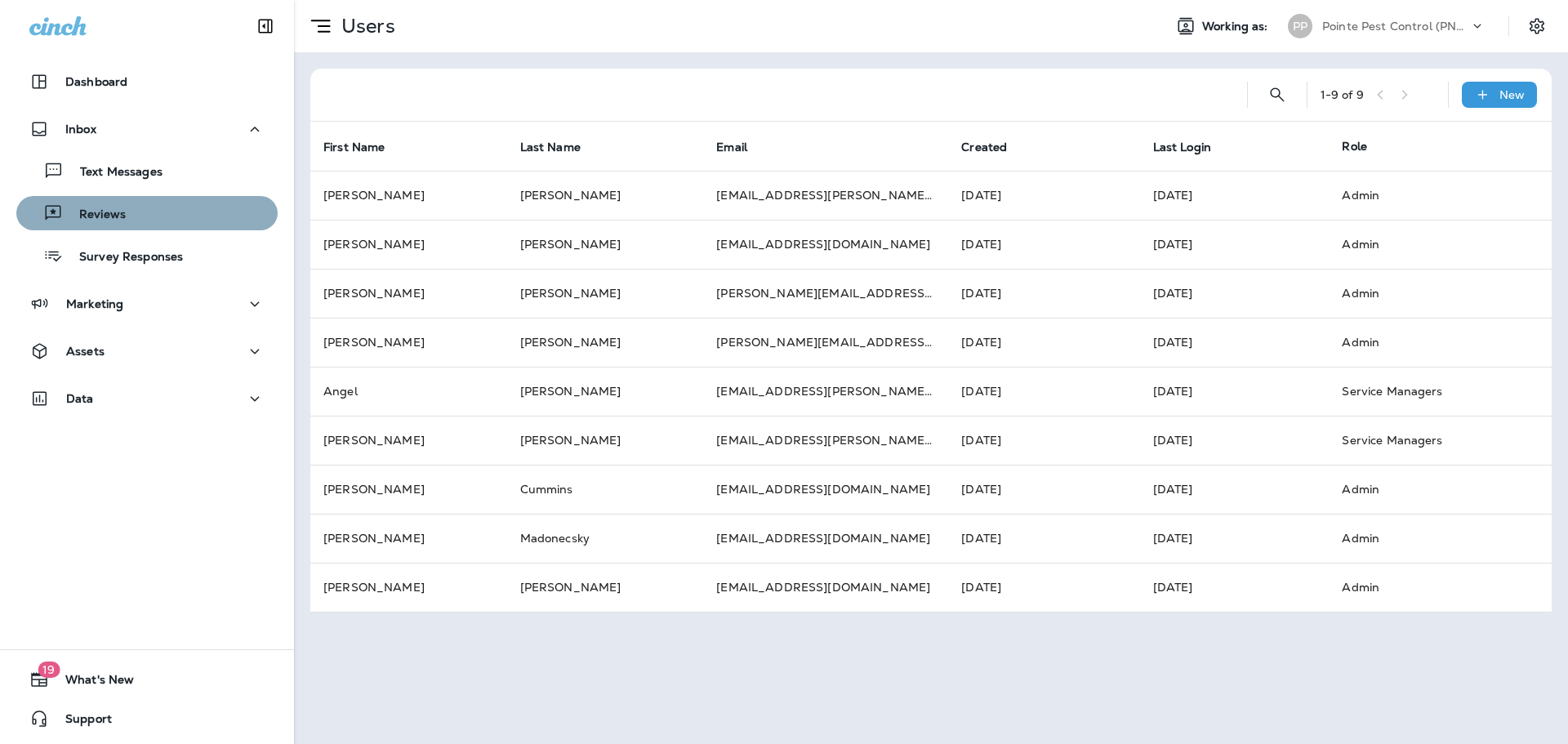
click at [124, 225] on button "Reviews" at bounding box center [147, 213] width 261 height 34
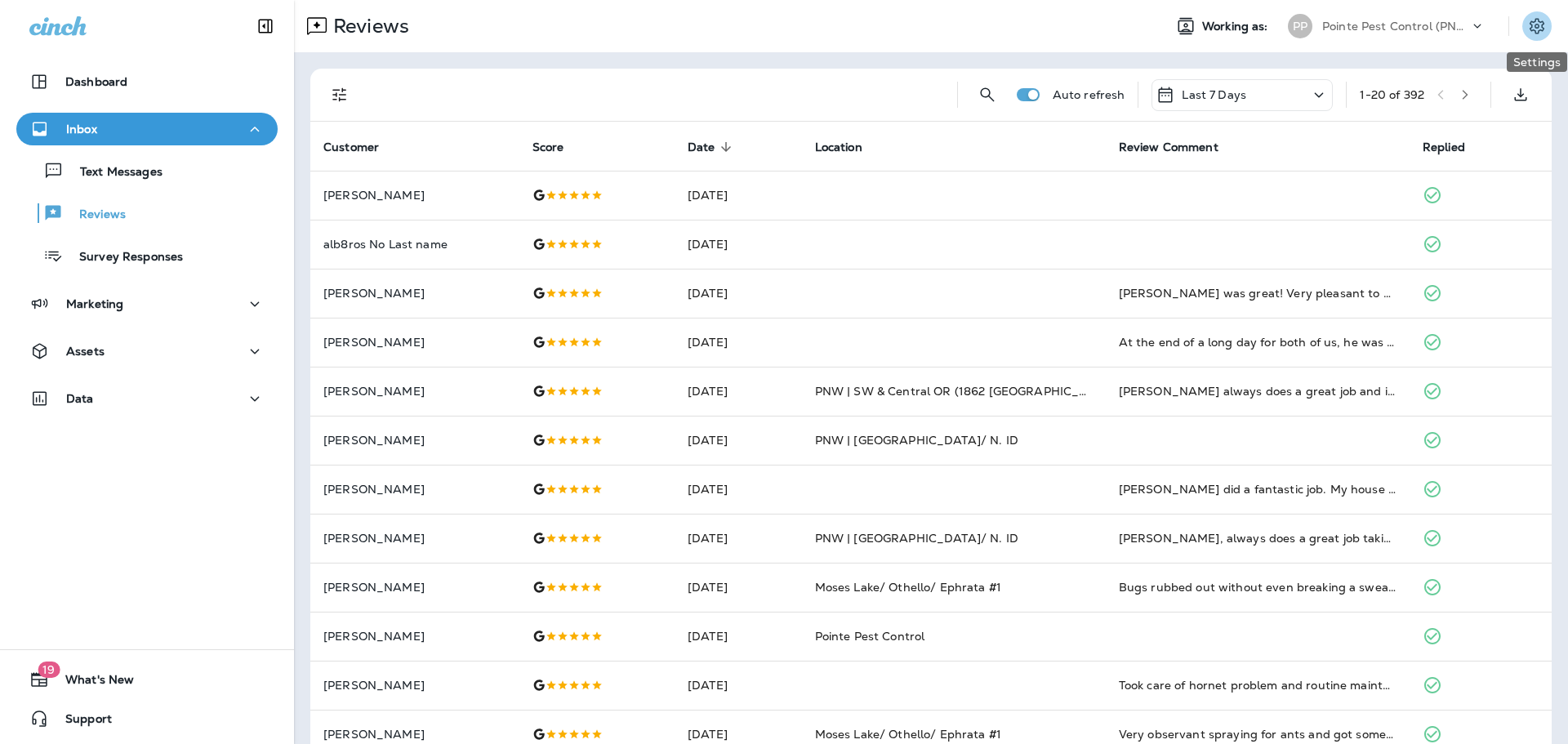
click at [1538, 21] on icon "Settings" at bounding box center [1537, 26] width 15 height 16
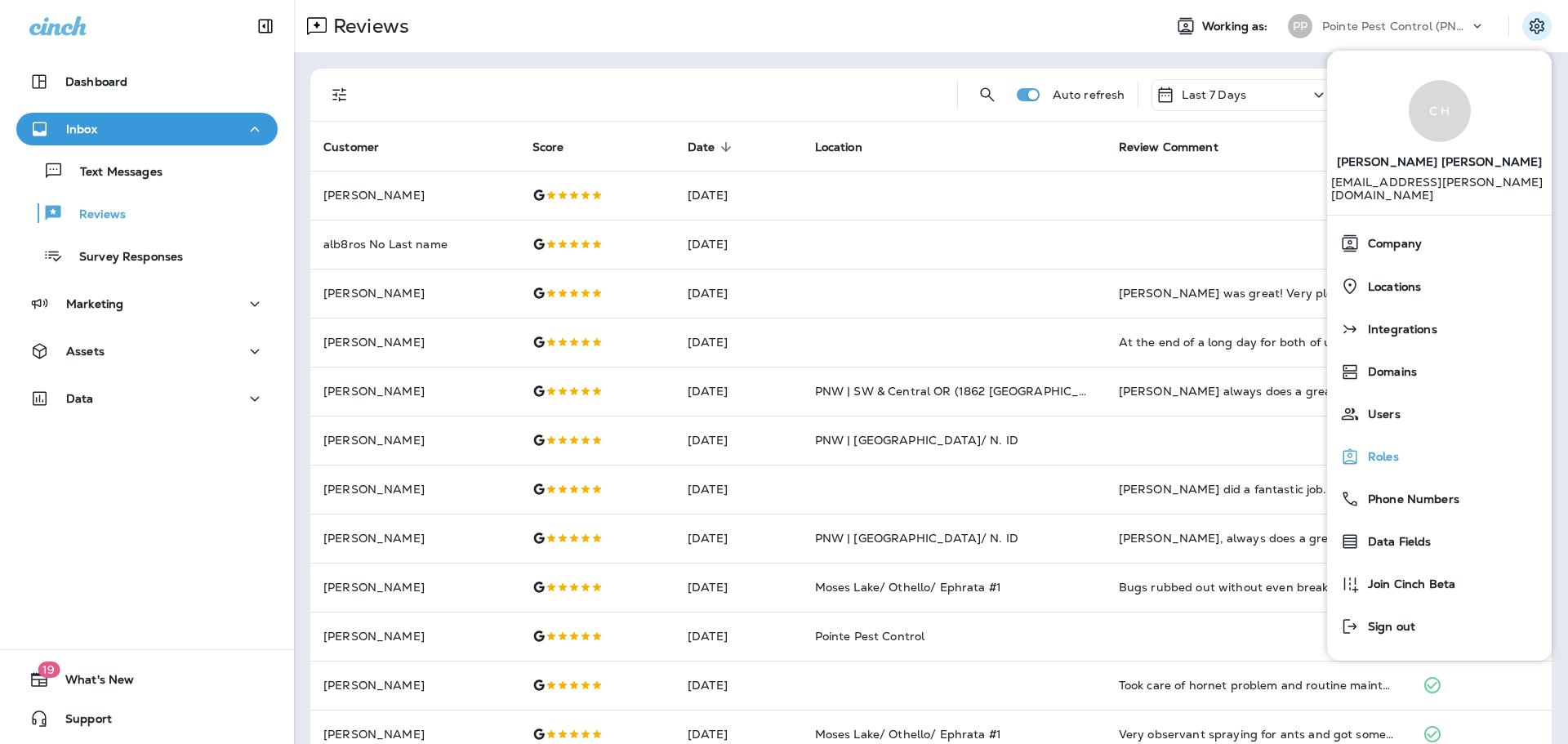
click at [1396, 459] on button "Roles" at bounding box center [1439, 456] width 224 height 42
click at [1391, 450] on span "Roles" at bounding box center [1379, 457] width 39 height 14
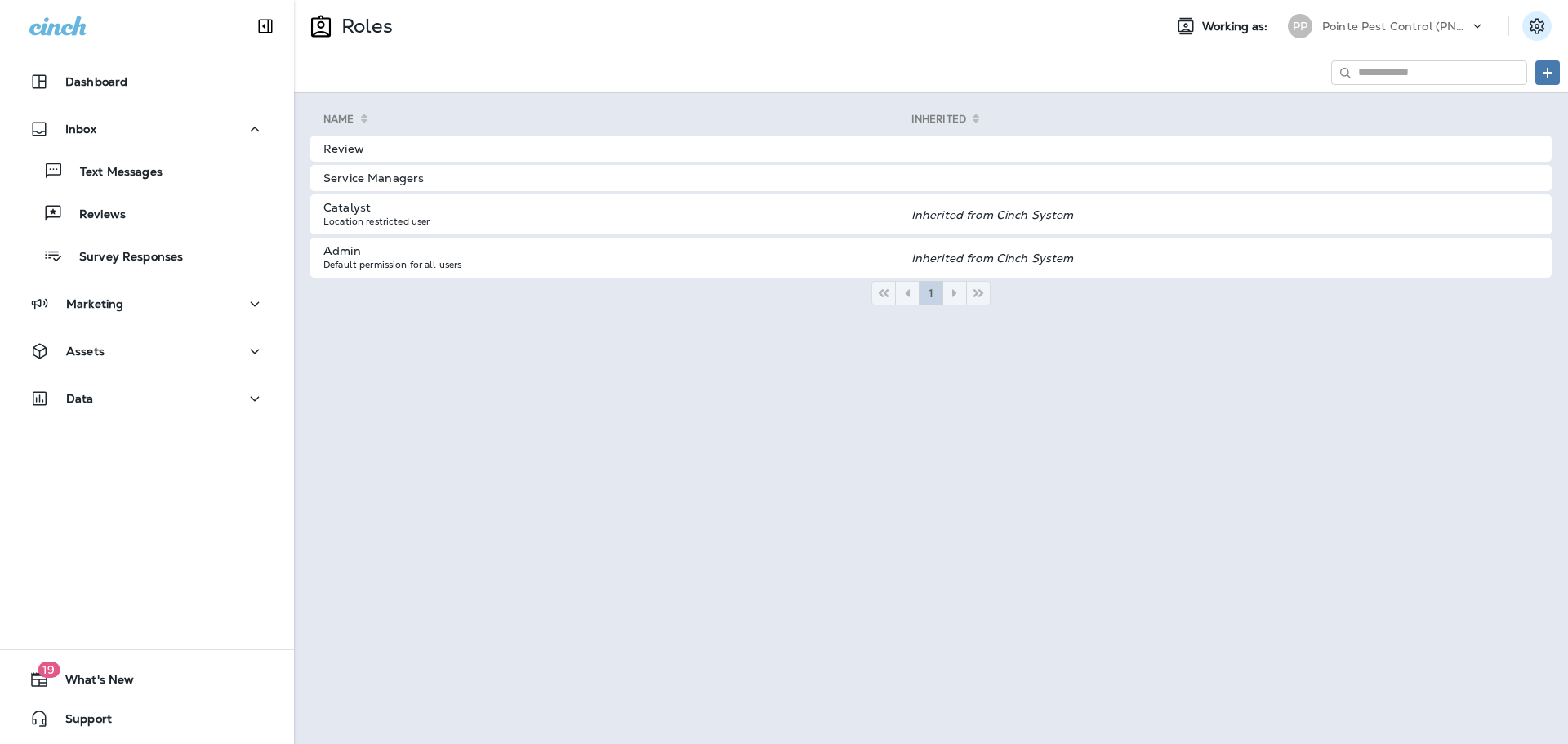
click at [1539, 26] on icon "Settings" at bounding box center [1537, 26] width 15 height 16
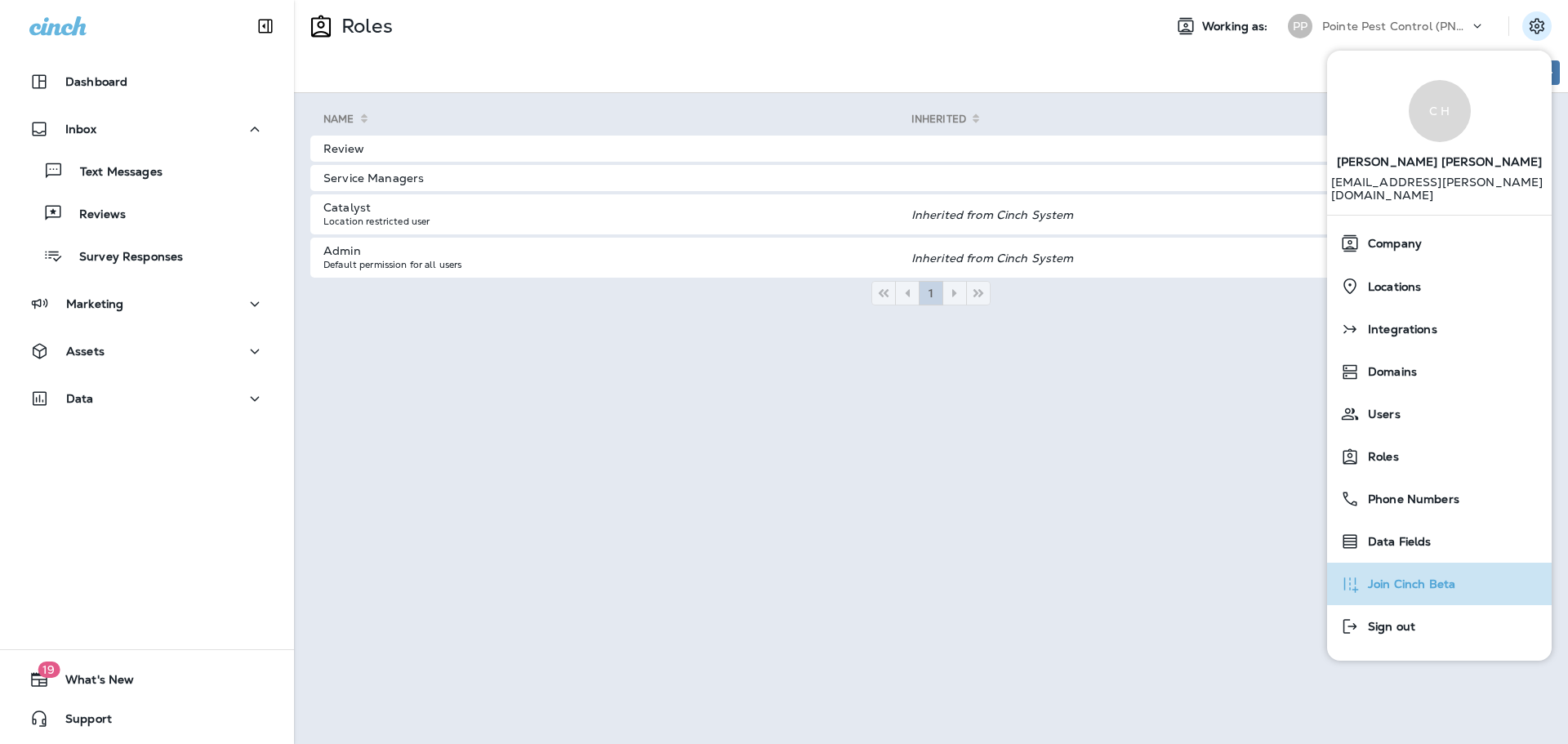
click at [1401, 577] on span "Join Cinch Beta" at bounding box center [1407, 584] width 95 height 14
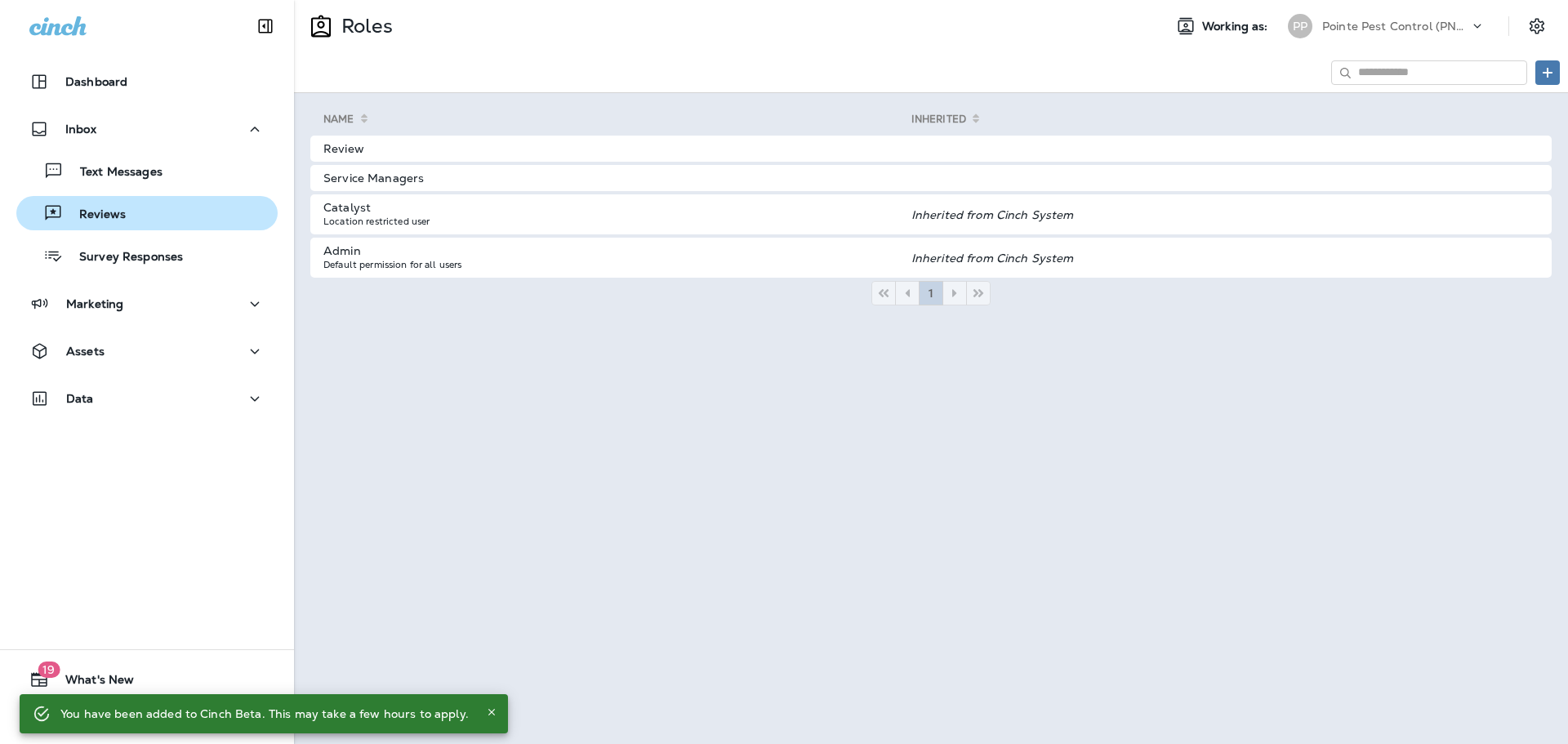
click at [124, 222] on div "Reviews" at bounding box center [147, 214] width 248 height 25
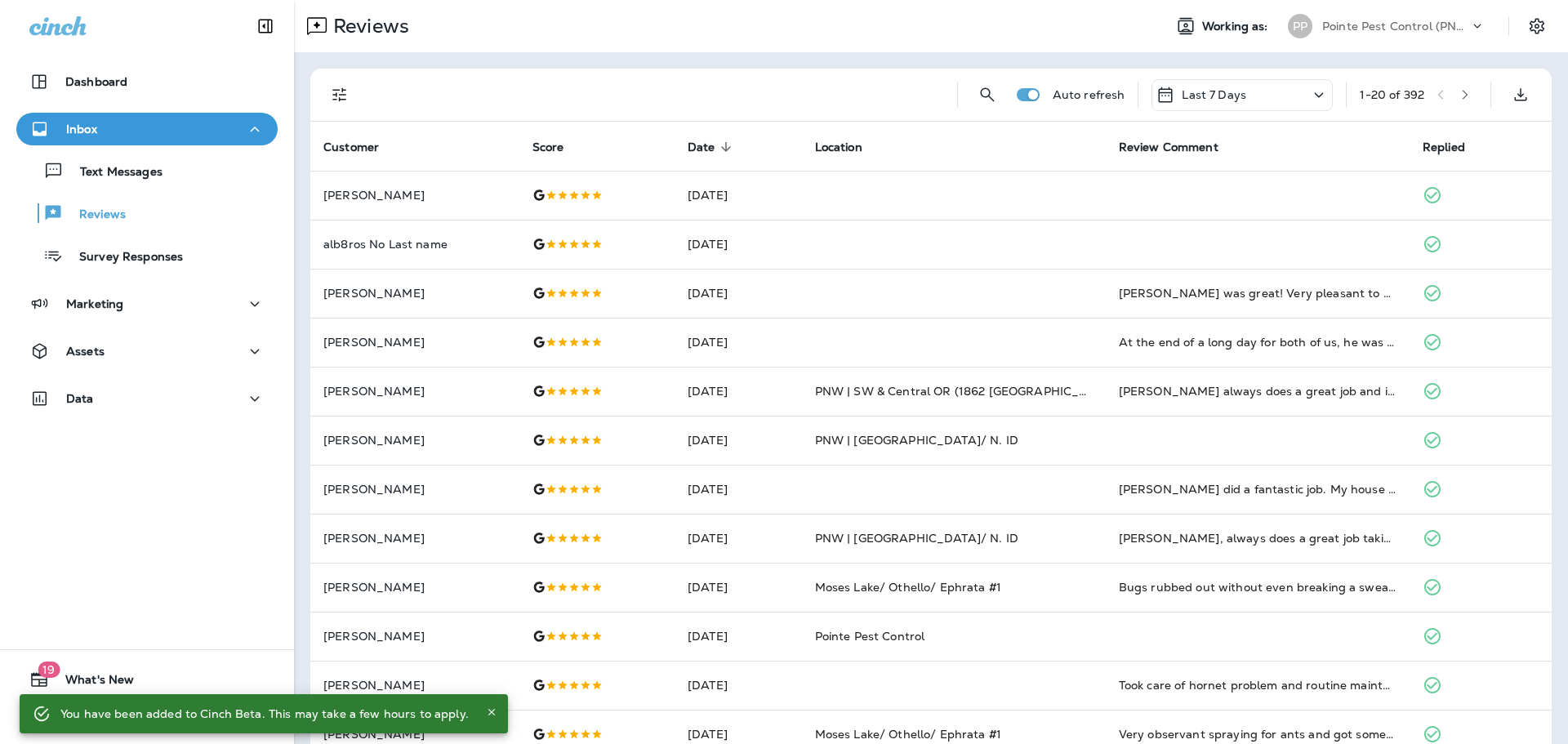
click at [347, 89] on icon "Filters" at bounding box center [340, 94] width 19 height 19
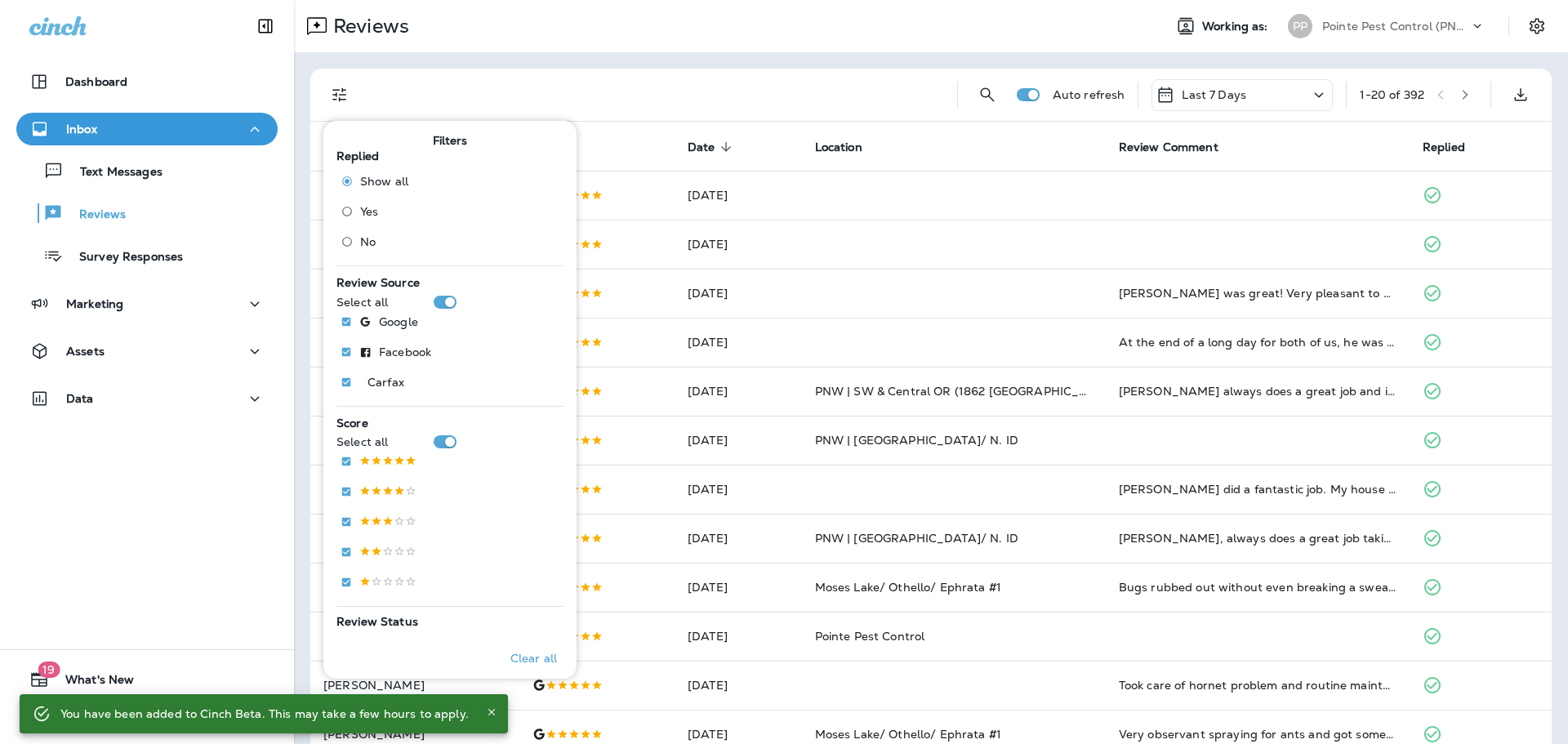
click at [374, 243] on span "No" at bounding box center [368, 241] width 16 height 13
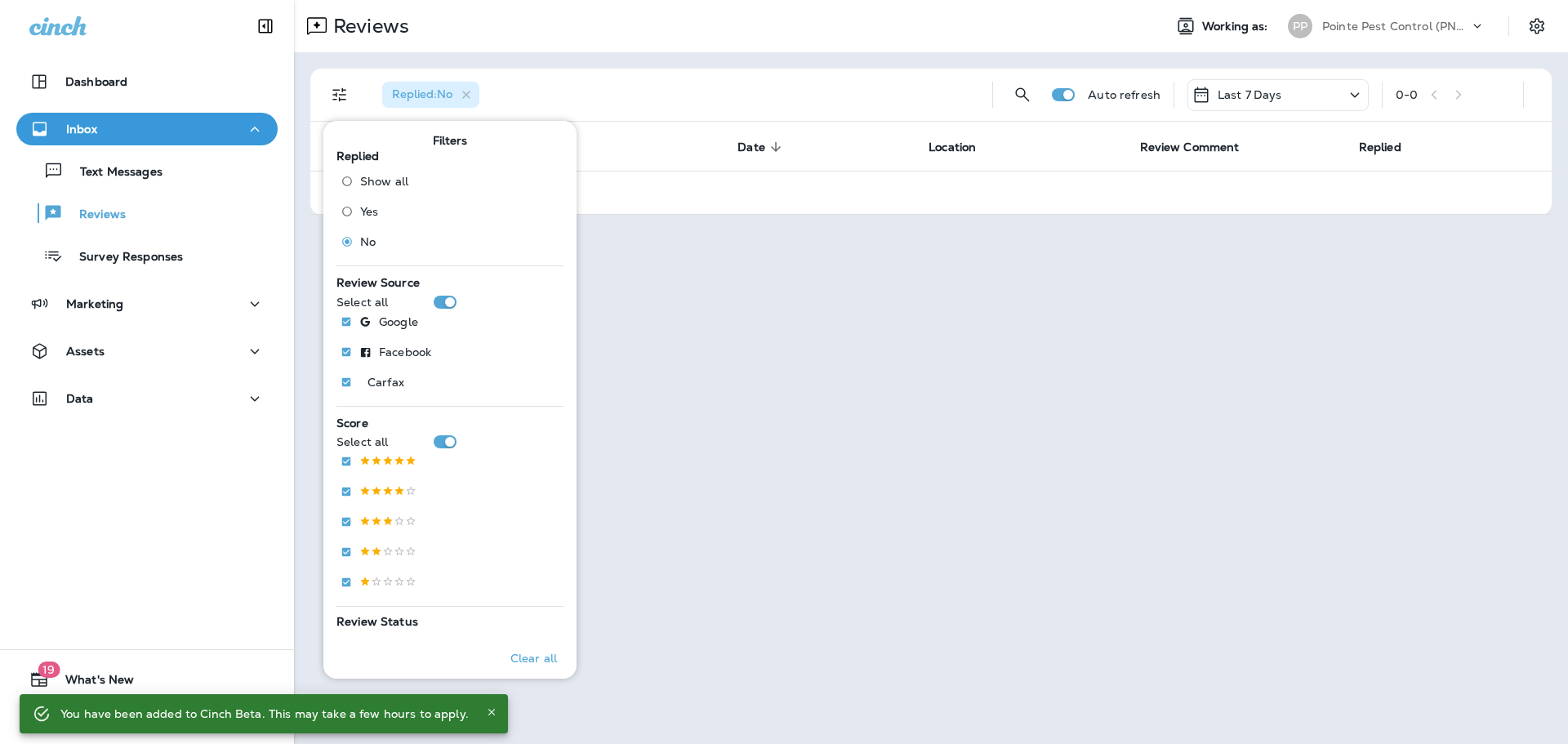
click at [882, 65] on div "Replied : No Auto refresh Last 7 Days 0 - 0 Customer Score Date sorted descendi…" at bounding box center [931, 141] width 1274 height 179
